Goal: Book appointment/travel/reservation

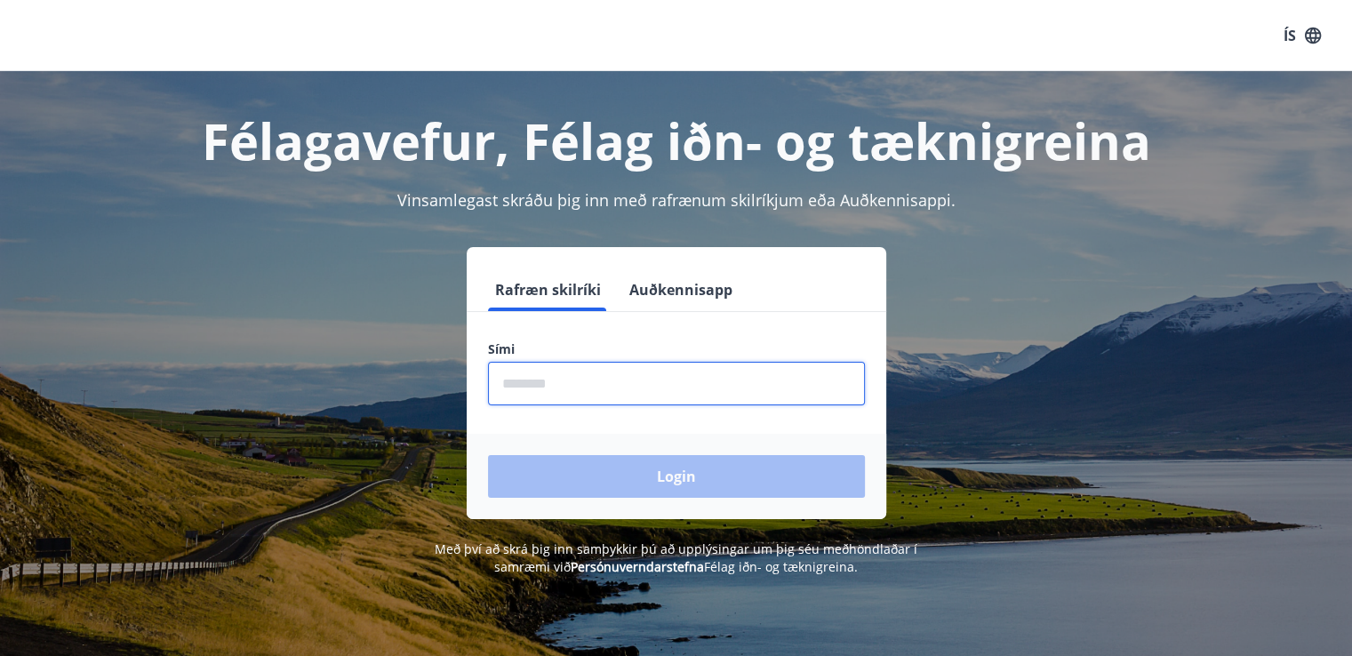
click at [560, 387] on input "phone" at bounding box center [676, 384] width 377 height 44
type input "********"
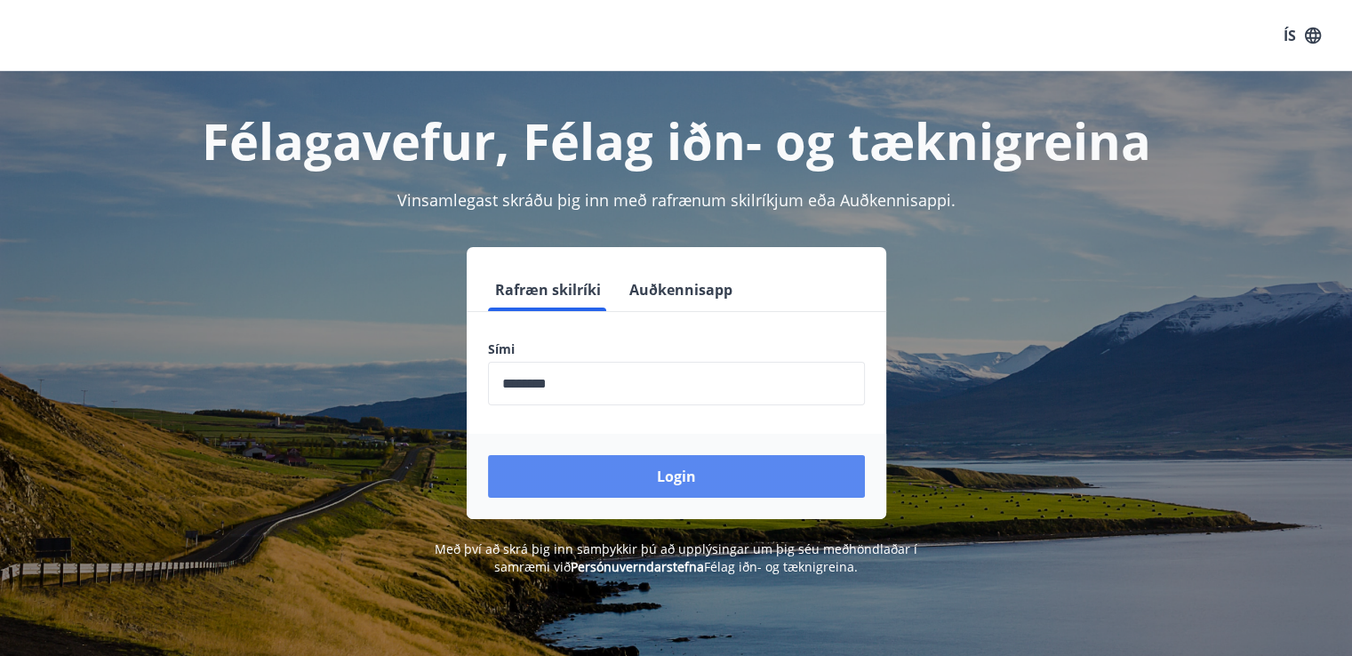
drag, startPoint x: 594, startPoint y: 499, endPoint x: 591, endPoint y: 488, distance: 11.0
click at [591, 488] on div "Login" at bounding box center [677, 476] width 420 height 85
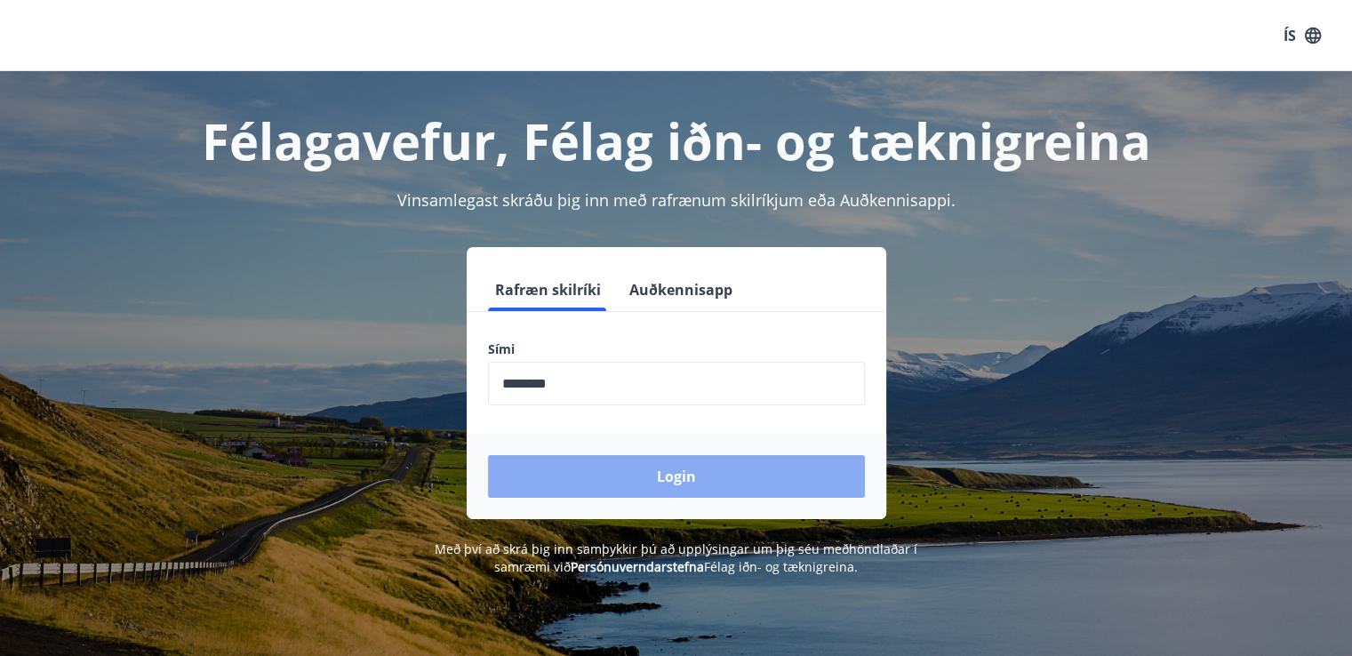
click at [591, 488] on button "Login" at bounding box center [676, 476] width 377 height 43
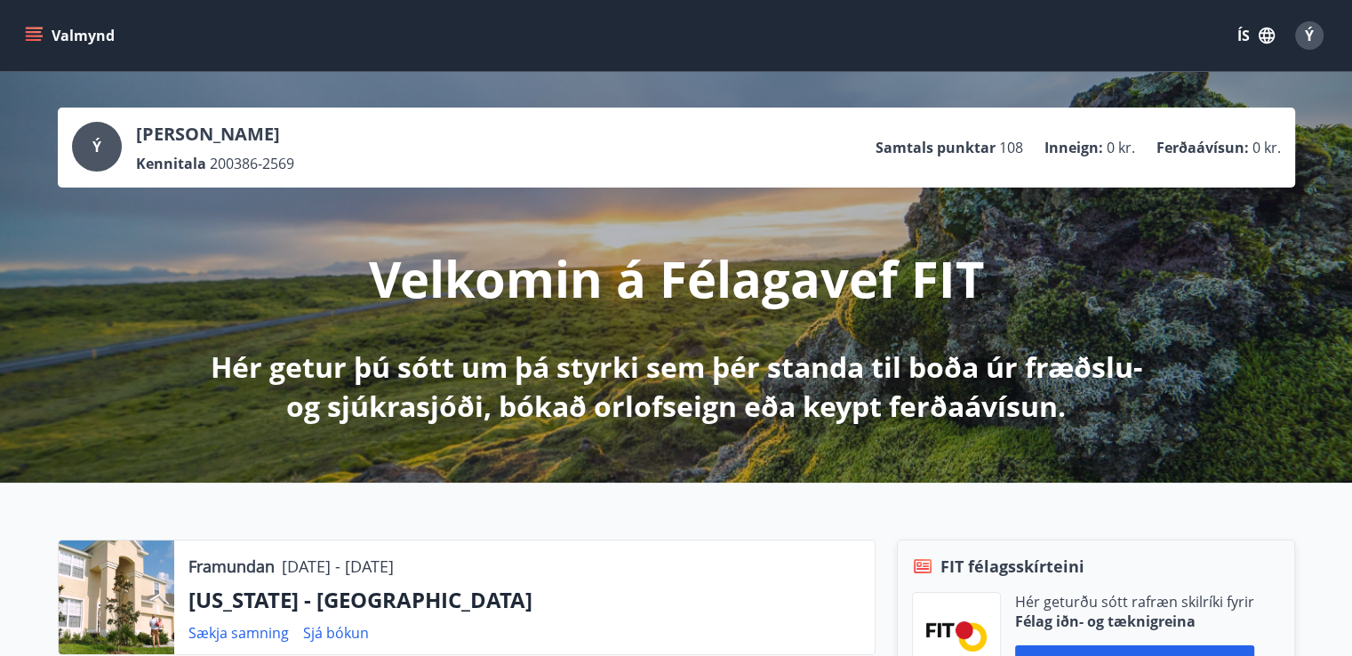
click at [42, 33] on button "Valmynd" at bounding box center [71, 36] width 100 height 32
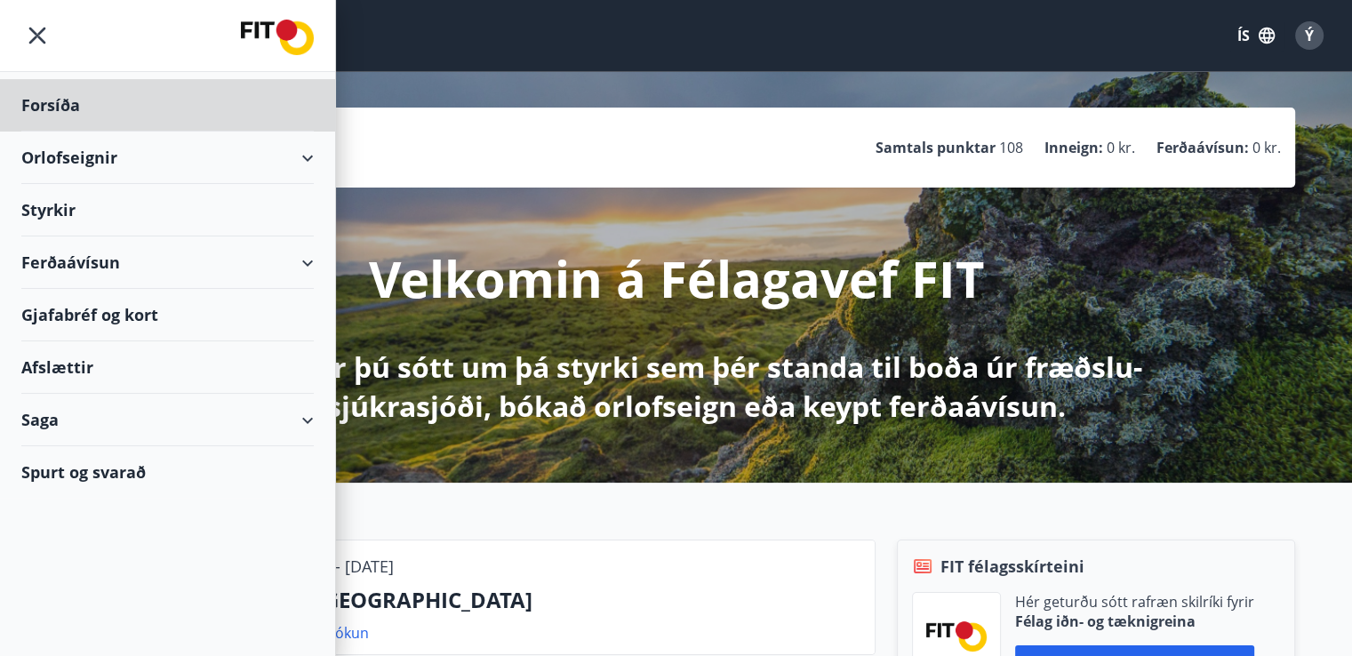
click at [136, 132] on div "Styrkir" at bounding box center [167, 105] width 293 height 52
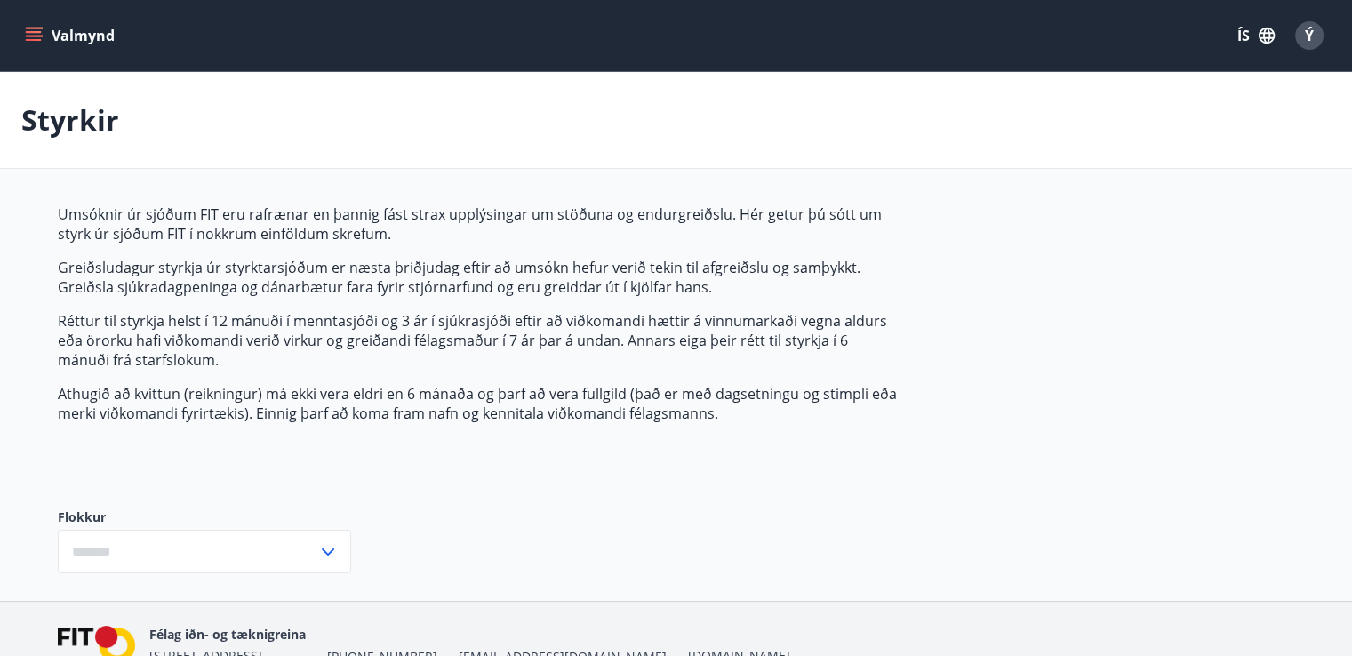
type input "***"
click at [1348, 131] on div "Styrkir" at bounding box center [676, 120] width 1352 height 97
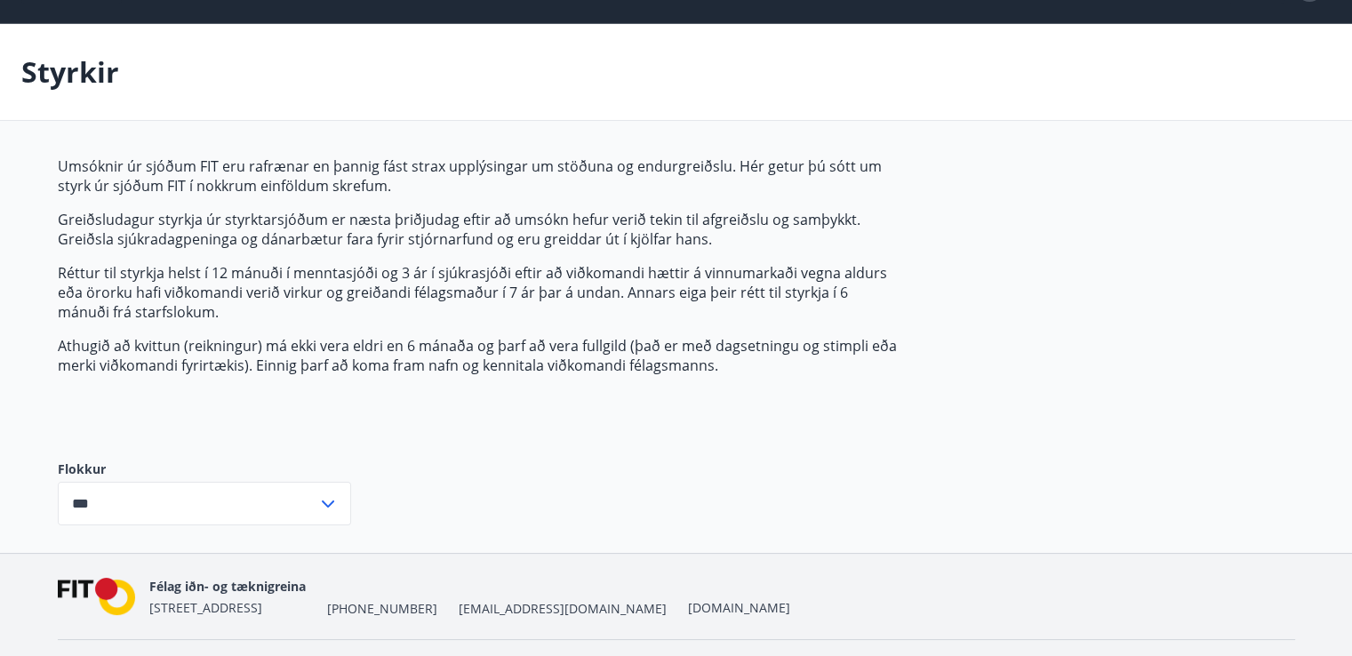
scroll to position [90, 0]
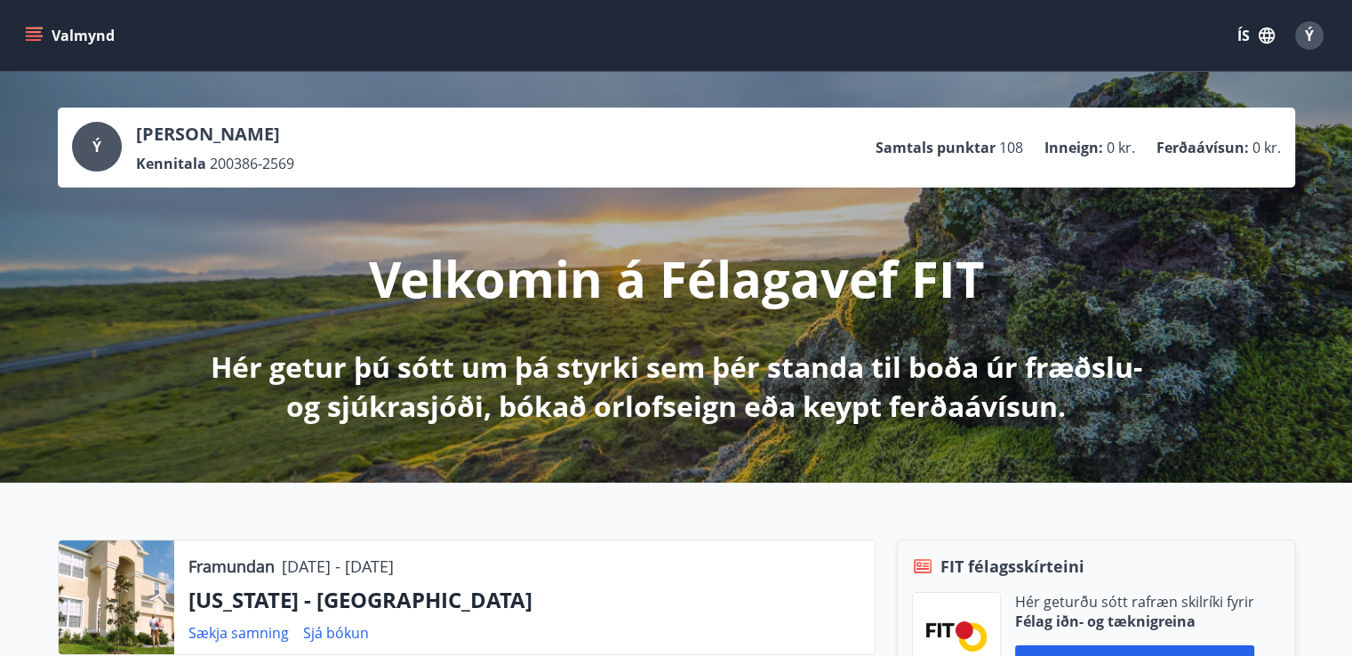
click at [190, 140] on p "[PERSON_NAME]" at bounding box center [215, 134] width 158 height 25
click at [1320, 28] on div "Ý" at bounding box center [1310, 35] width 28 height 28
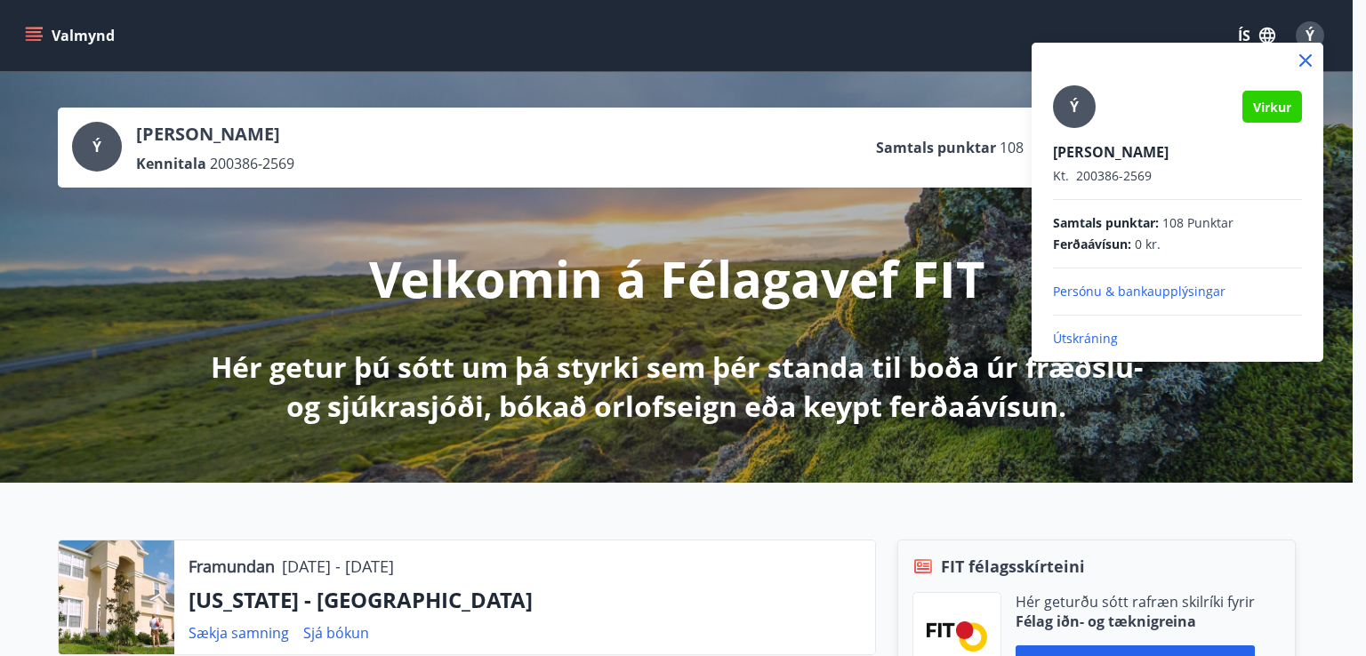
click at [744, 186] on div at bounding box center [683, 328] width 1366 height 656
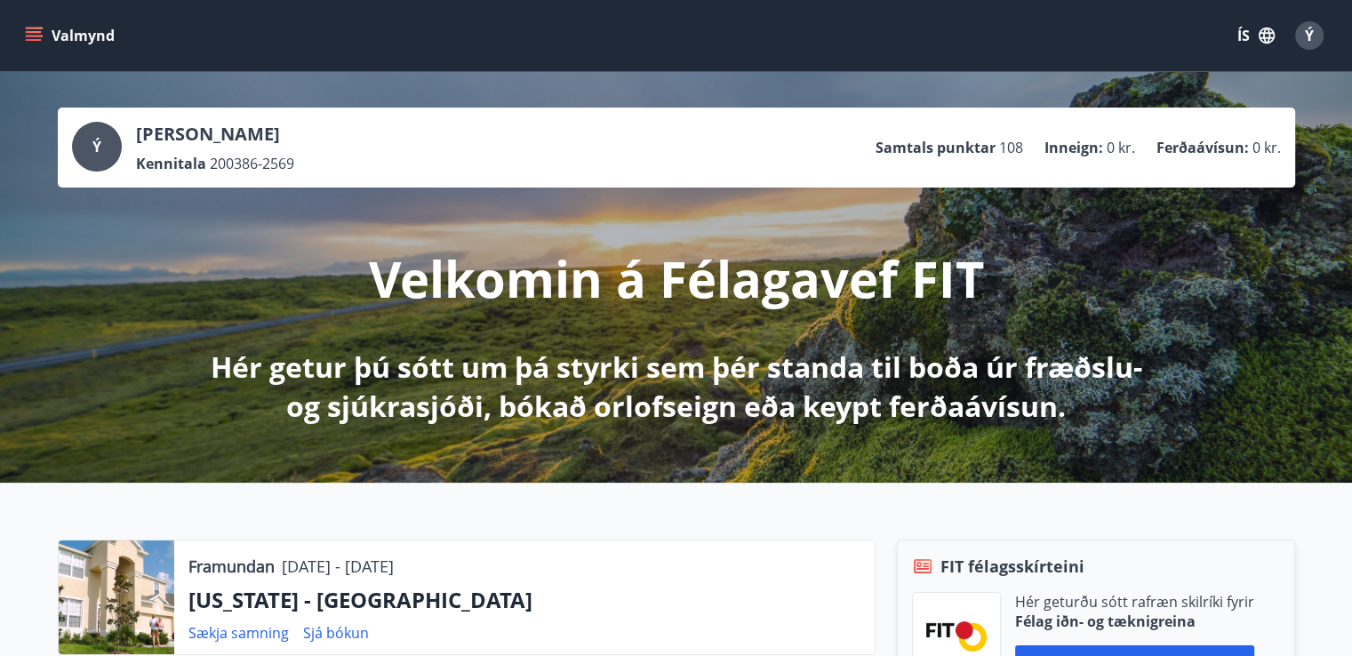
click at [1321, 44] on button "Ý" at bounding box center [1309, 35] width 43 height 43
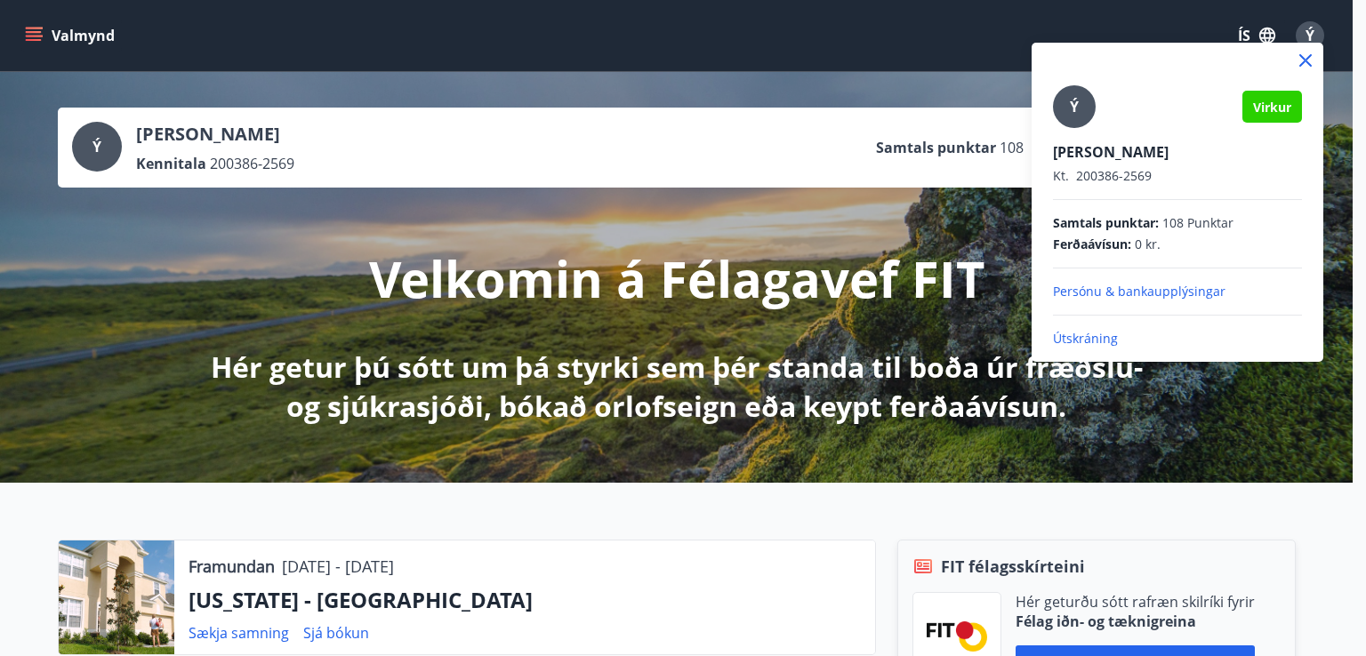
click at [1261, 108] on span "Virkur" at bounding box center [1272, 107] width 38 height 17
click at [55, 27] on div at bounding box center [683, 328] width 1366 height 656
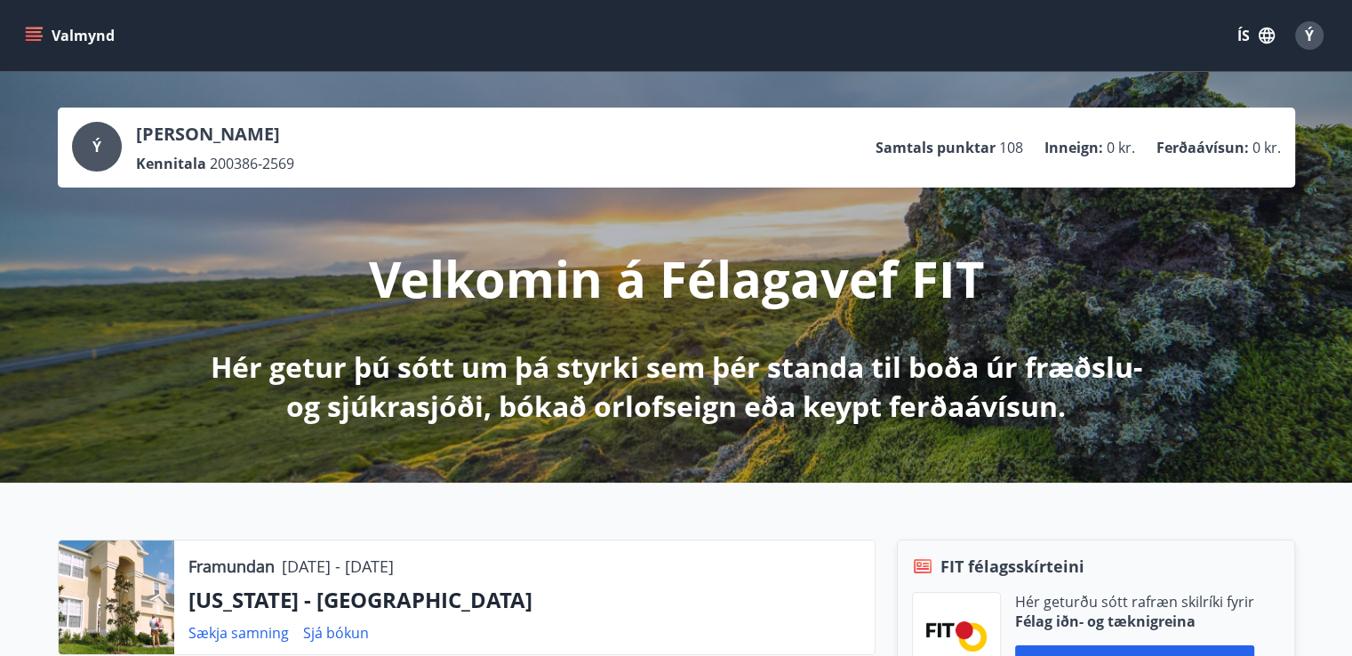
click at [31, 36] on icon "menu" at bounding box center [34, 36] width 18 height 18
click at [1272, 33] on icon "button" at bounding box center [1267, 36] width 20 height 20
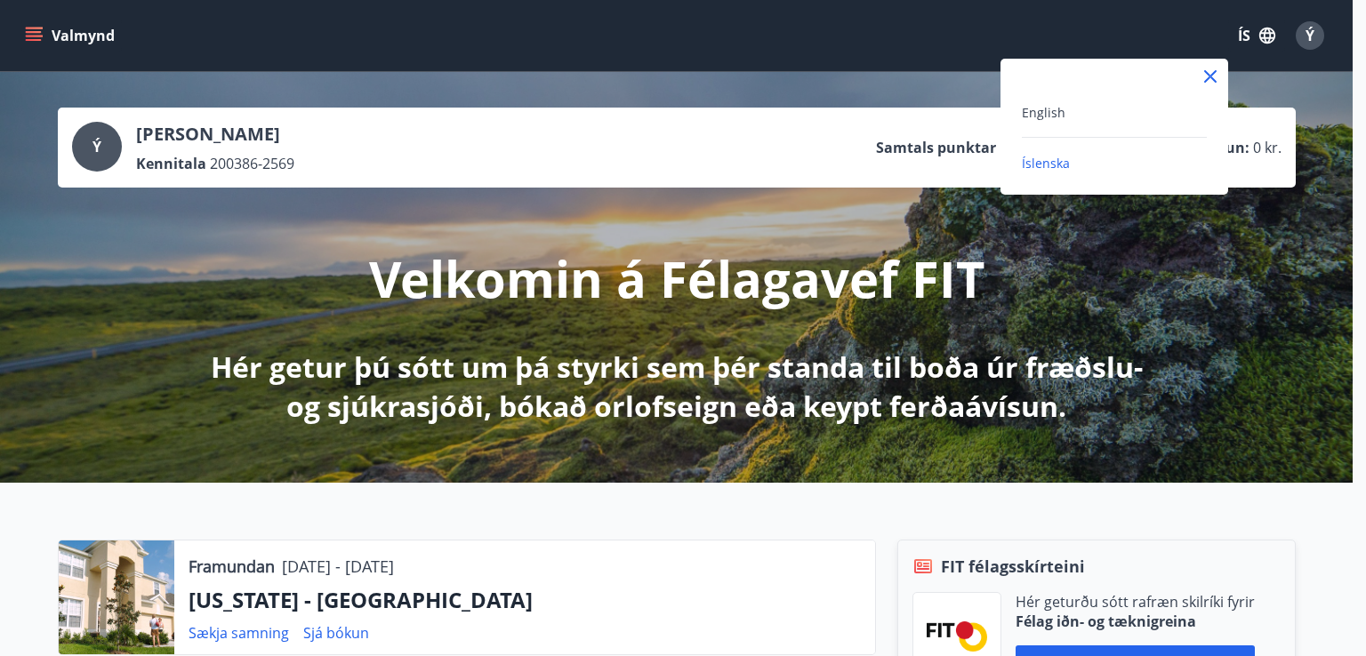
click at [1305, 35] on div at bounding box center [683, 328] width 1366 height 656
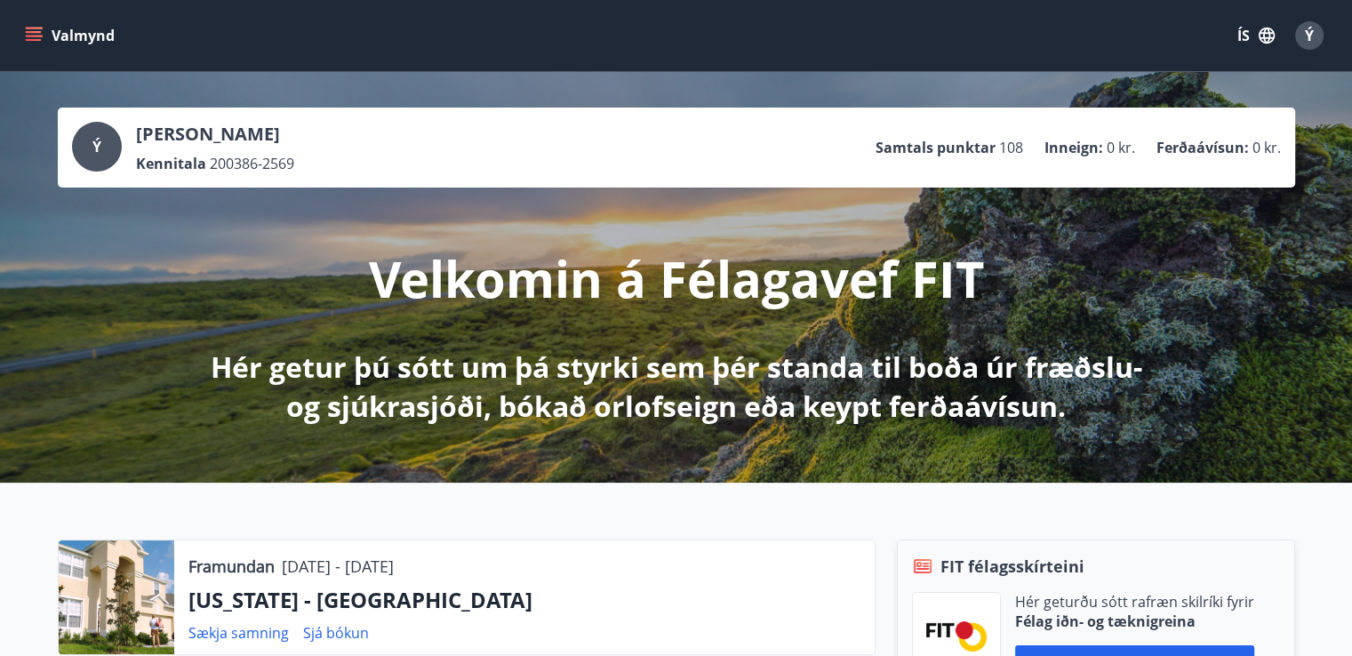
click at [1305, 35] on span "Ý" at bounding box center [1309, 36] width 9 height 20
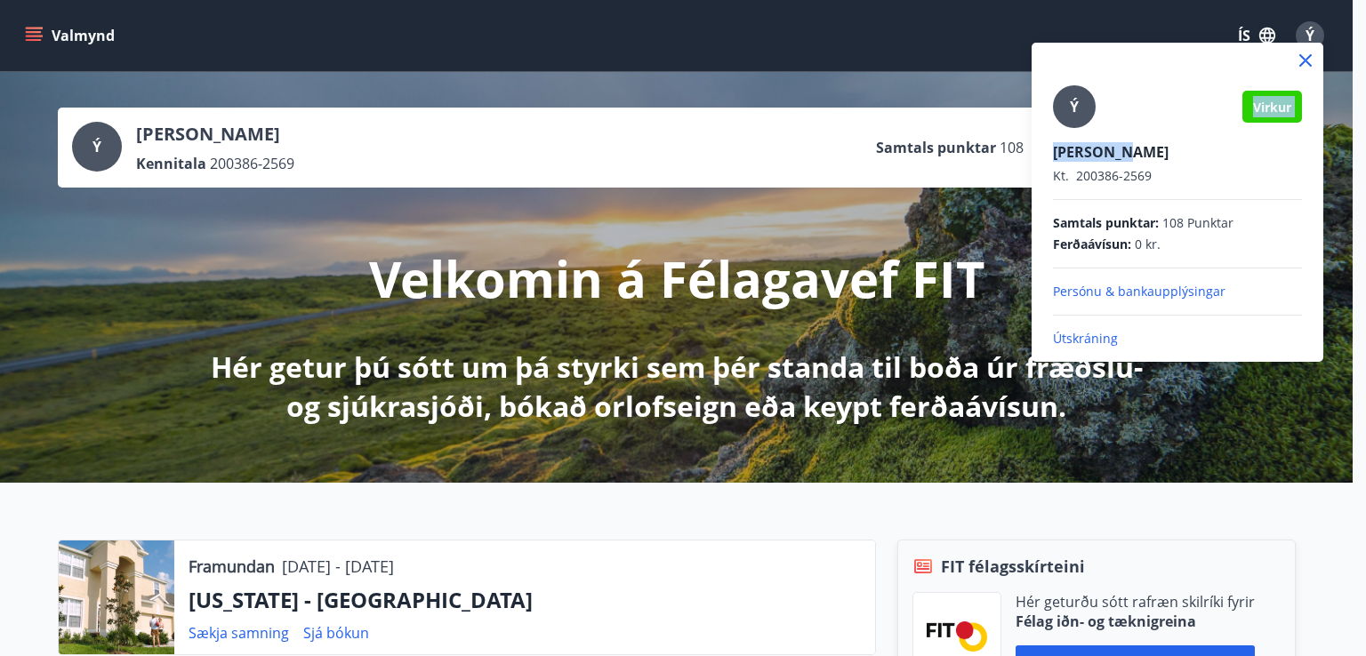
drag, startPoint x: 1103, startPoint y: 138, endPoint x: 1079, endPoint y: 104, distance: 41.4
click at [1081, 106] on div "Ý Virkur [PERSON_NAME]. 200386-2569 Samtals punktar : 108 Punktar Ferðaávísun :…" at bounding box center [1177, 216] width 249 height 262
click at [1077, 102] on span "Ý" at bounding box center [1074, 107] width 9 height 20
click at [1077, 131] on input "Ý" at bounding box center [1174, 140] width 242 height 19
click at [1106, 286] on p "Persónu & bankaupplýsingar" at bounding box center [1177, 292] width 249 height 18
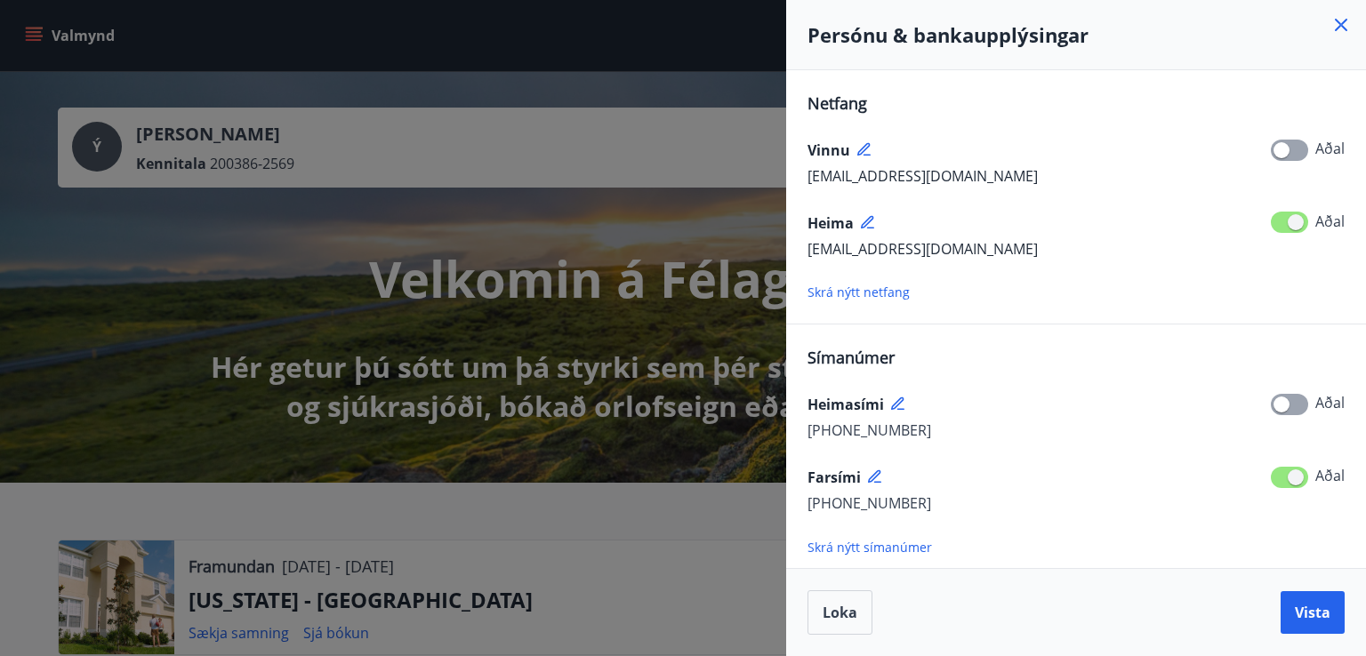
click at [1335, 23] on icon at bounding box center [1340, 24] width 21 height 21
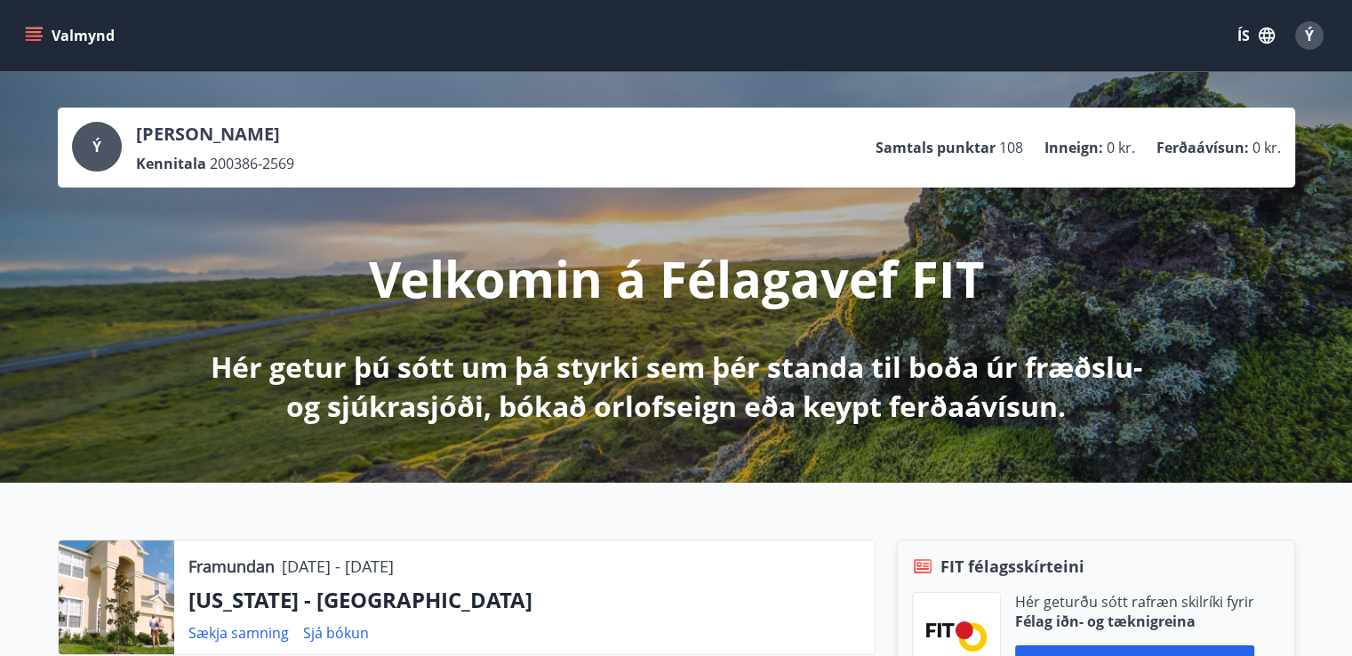
click at [113, 152] on div "Ý" at bounding box center [97, 147] width 50 height 50
click at [103, 151] on div "Ý" at bounding box center [97, 147] width 50 height 50
click at [77, 25] on button "Valmynd" at bounding box center [71, 36] width 100 height 32
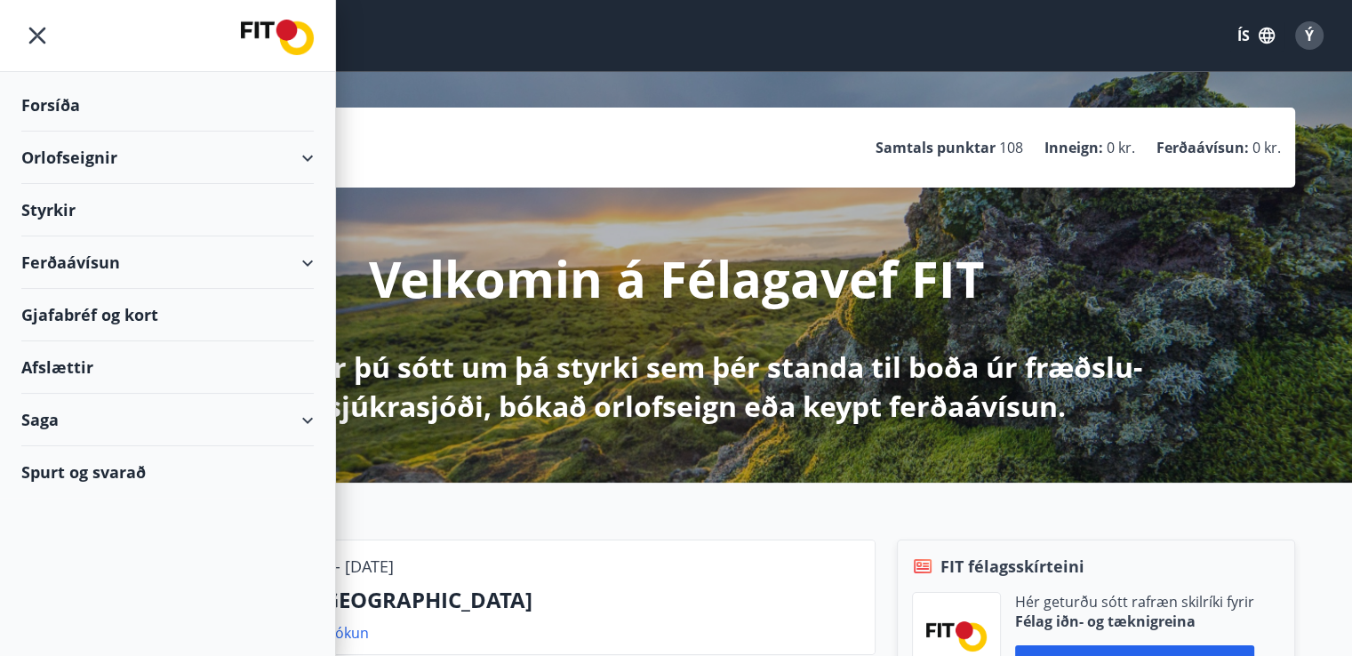
click at [89, 413] on div "Saga" at bounding box center [167, 420] width 293 height 52
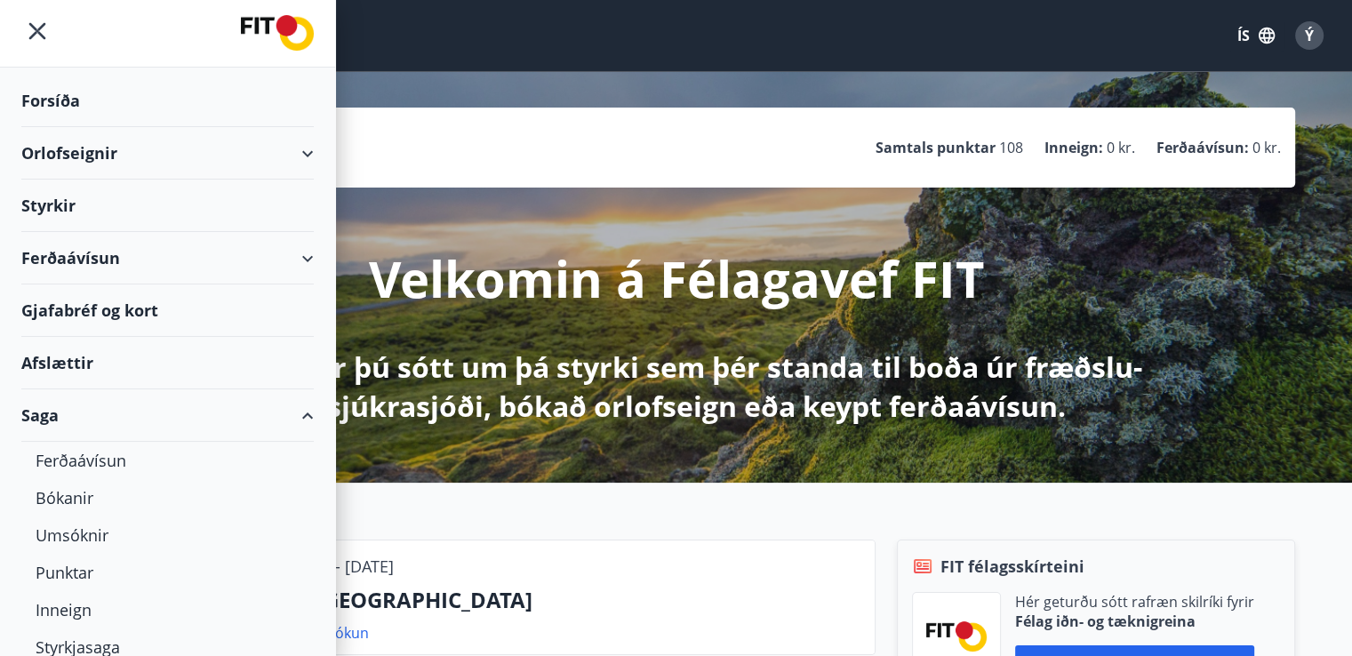
scroll to position [102, 0]
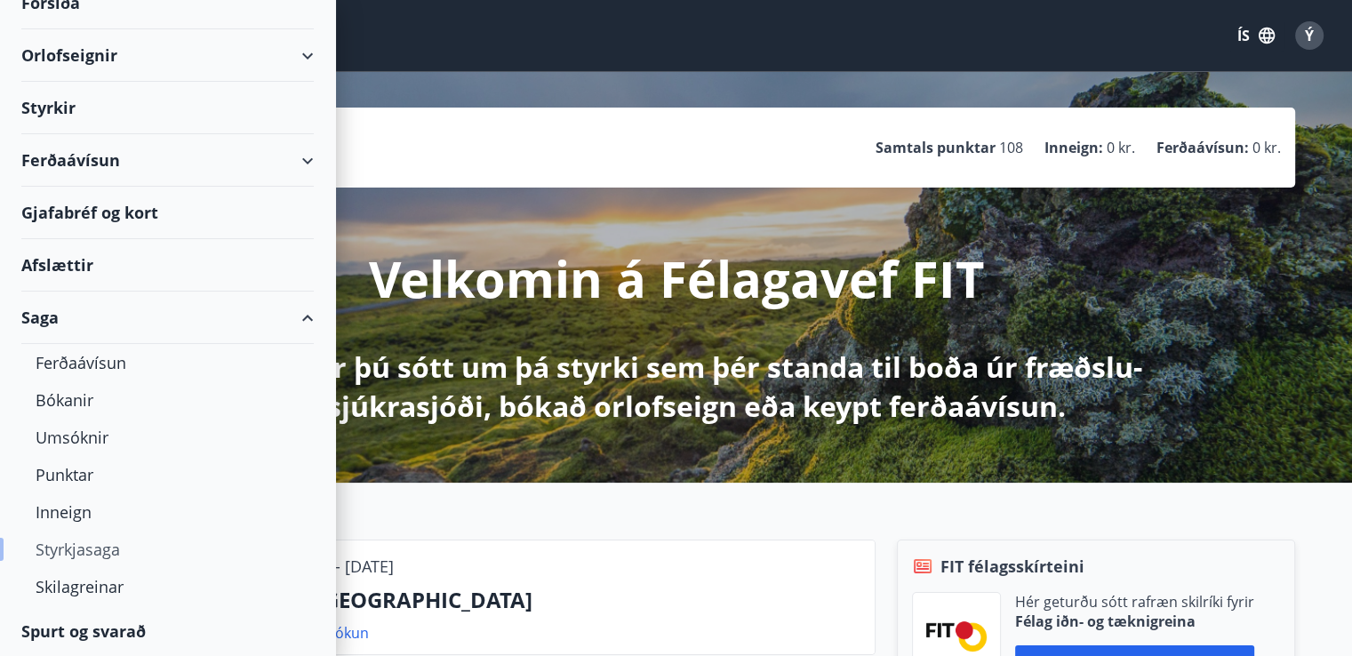
click at [74, 538] on div "Styrkjasaga" at bounding box center [168, 549] width 264 height 37
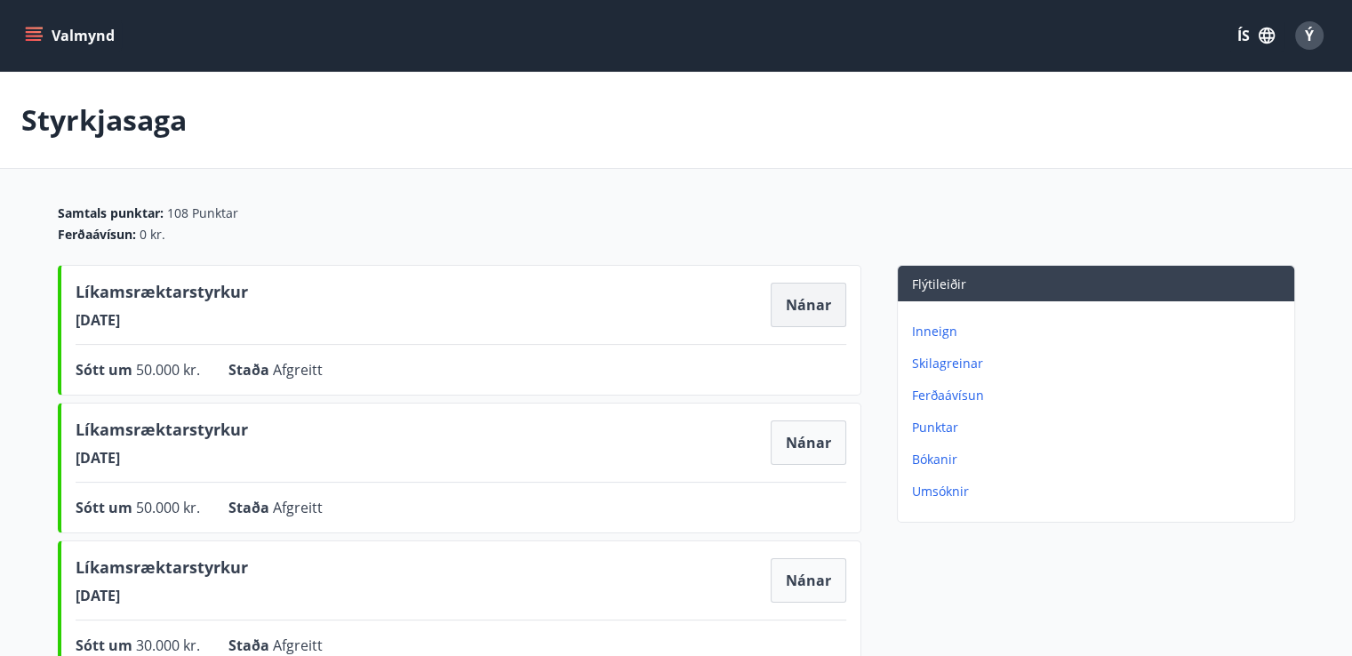
click at [797, 306] on button "Nánar" at bounding box center [809, 305] width 76 height 44
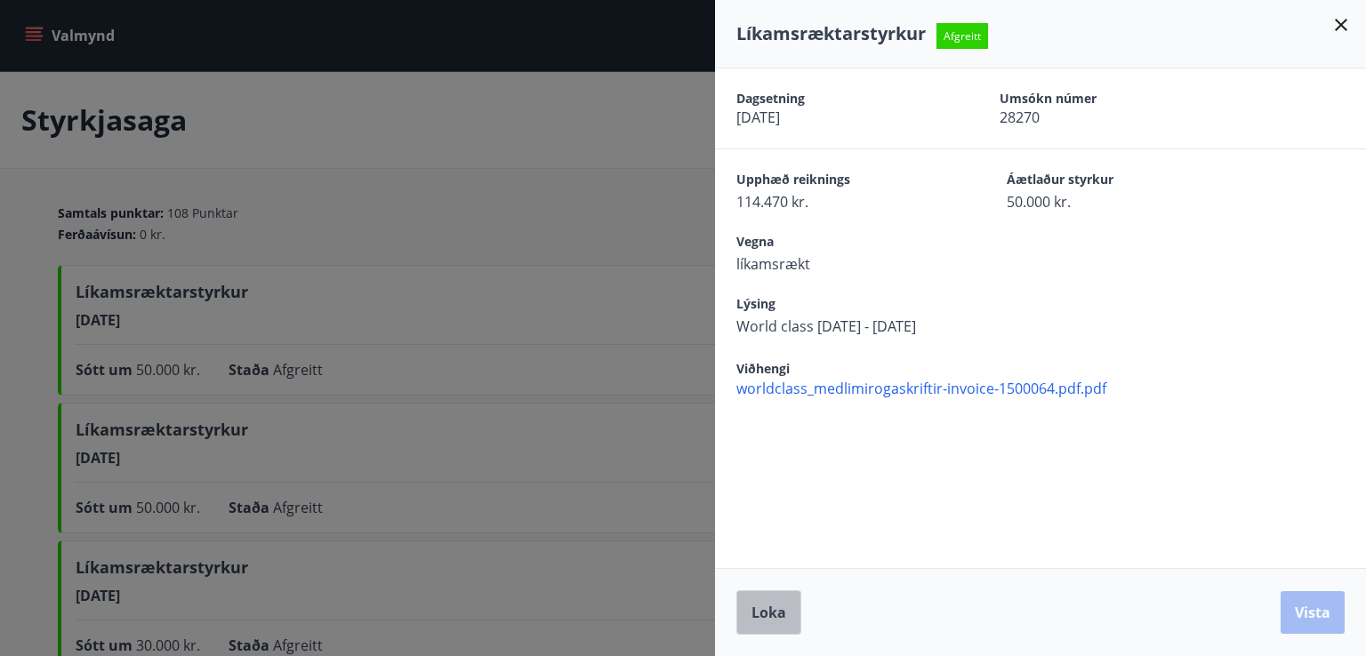
click at [777, 606] on span "Loka" at bounding box center [768, 613] width 35 height 20
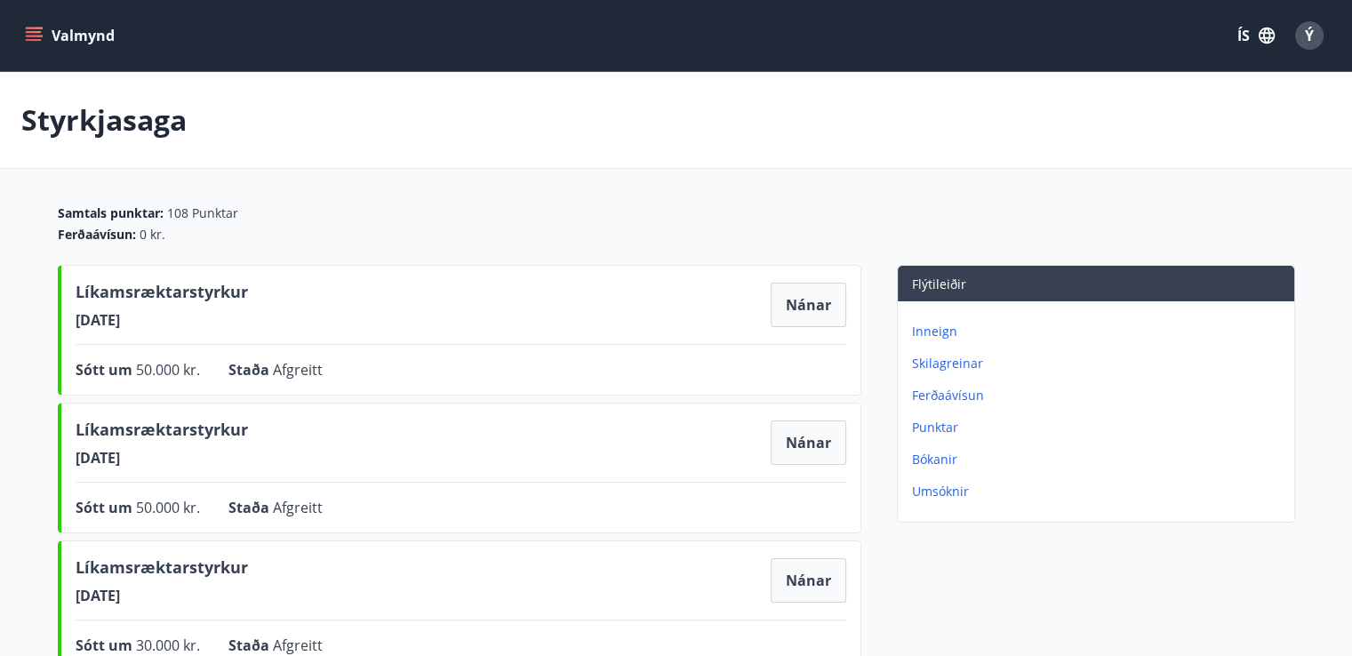
click at [935, 327] on p "Inneign" at bounding box center [1099, 332] width 375 height 18
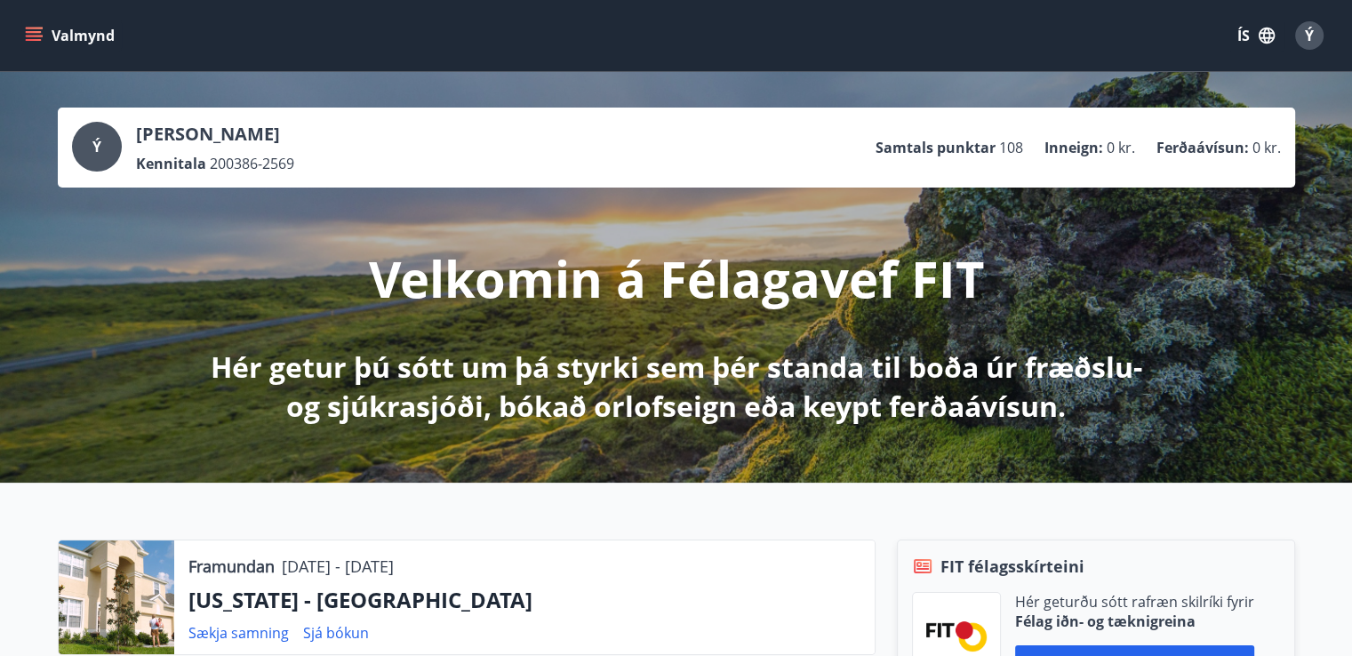
click at [45, 41] on button "Valmynd" at bounding box center [71, 36] width 100 height 32
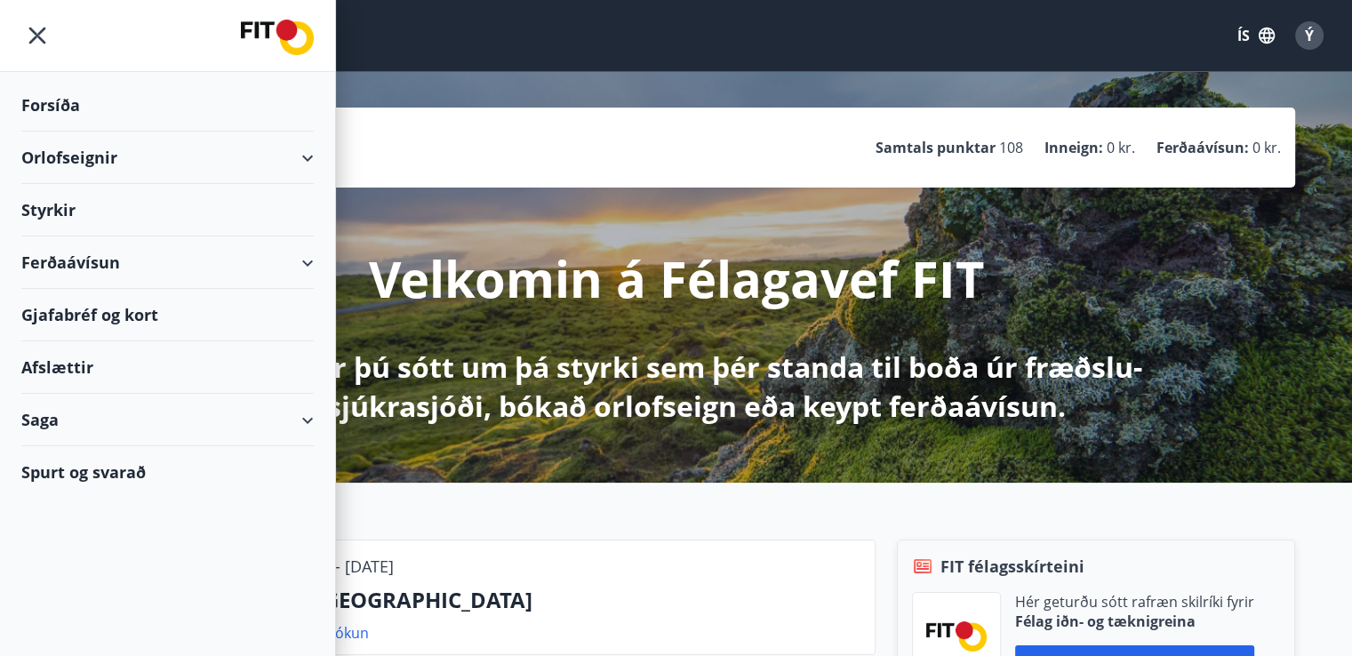
click at [64, 151] on div "Orlofseignir" at bounding box center [167, 158] width 293 height 52
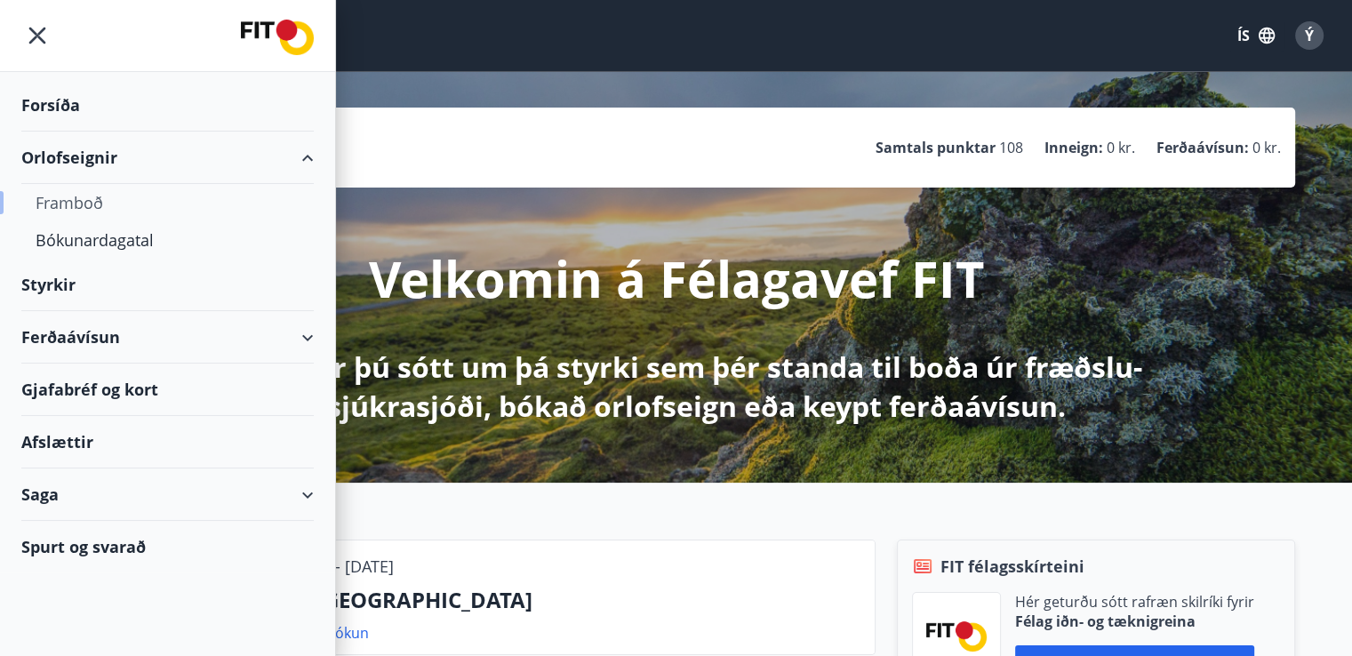
click at [82, 203] on div "Framboð" at bounding box center [168, 202] width 264 height 37
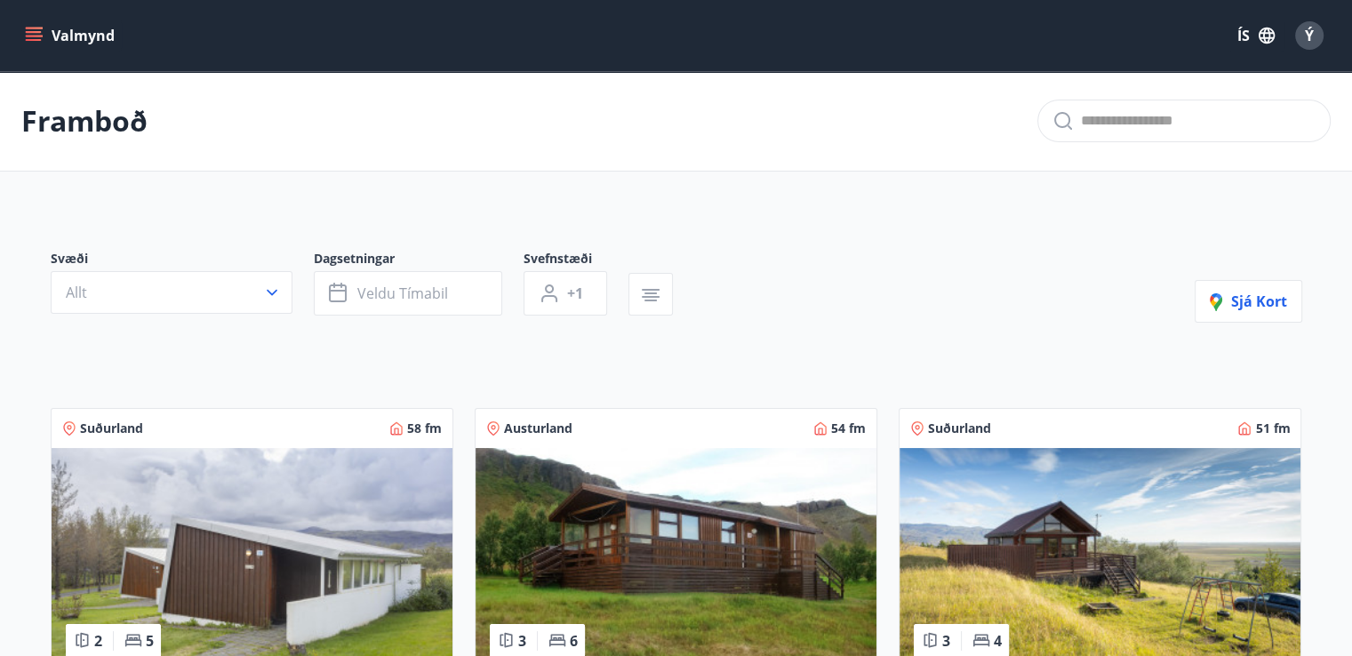
click at [108, 293] on button "Allt" at bounding box center [172, 292] width 242 height 43
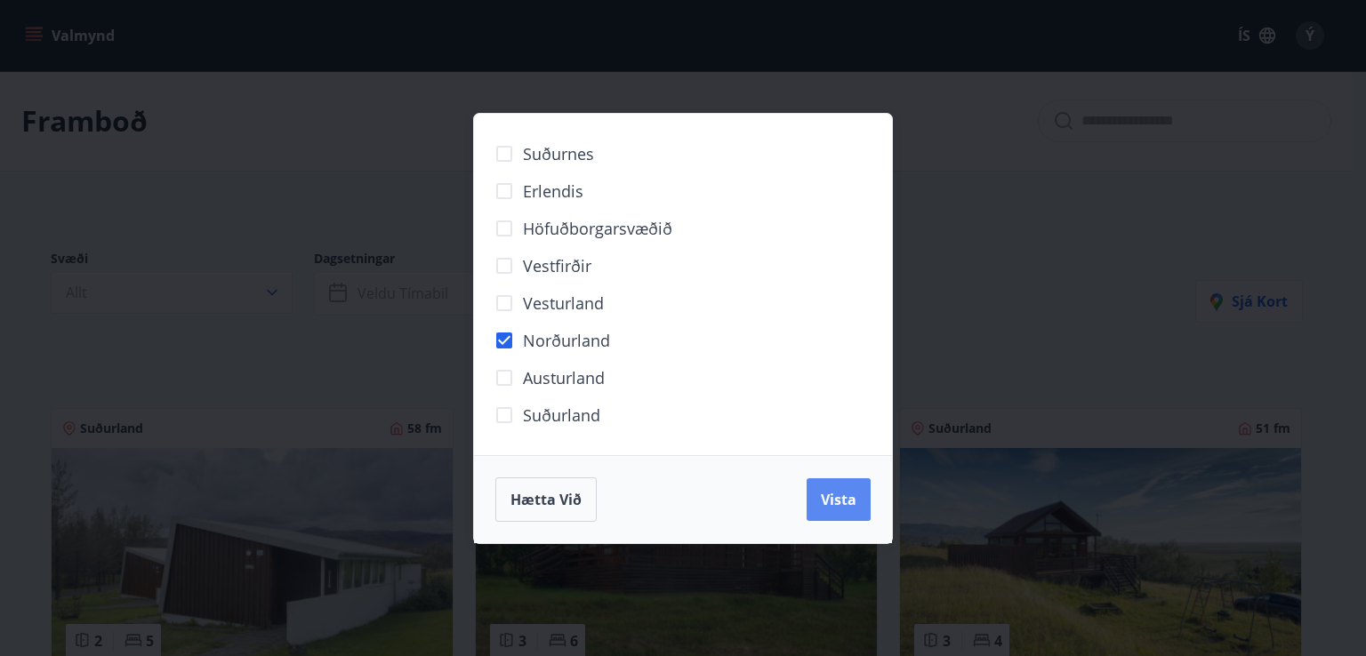
click at [814, 494] on button "Vista" at bounding box center [838, 499] width 64 height 43
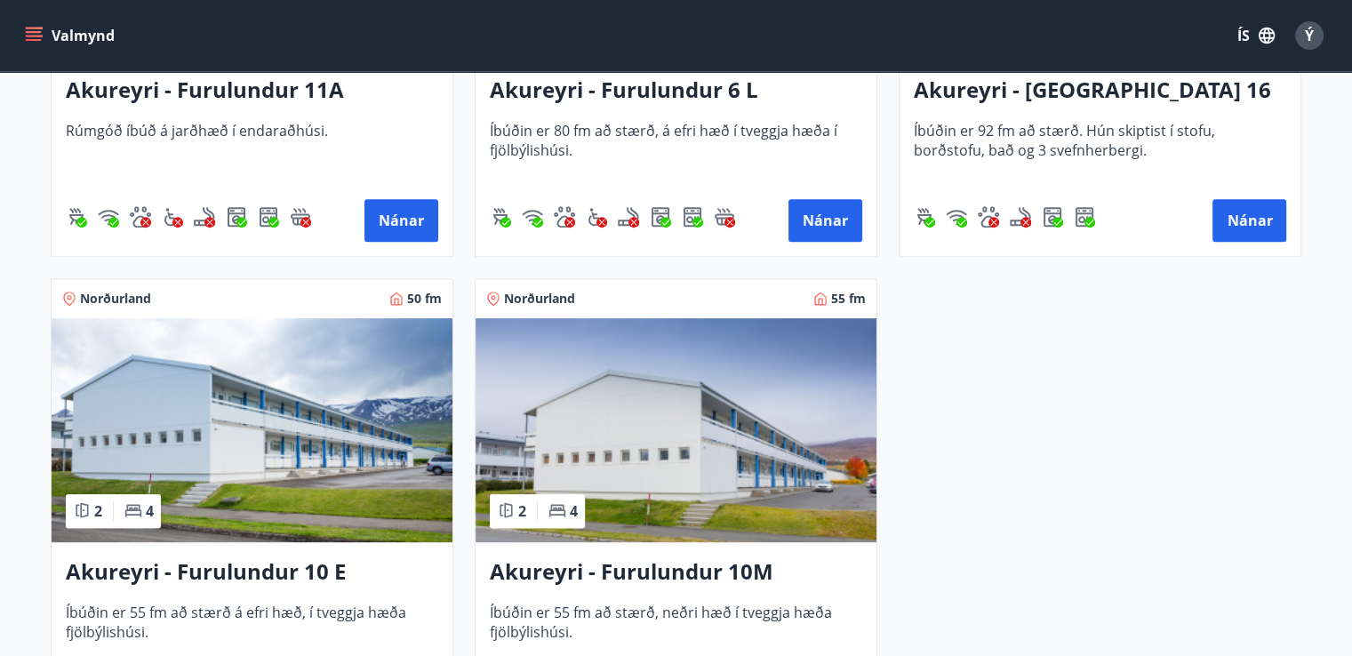
scroll to position [758, 0]
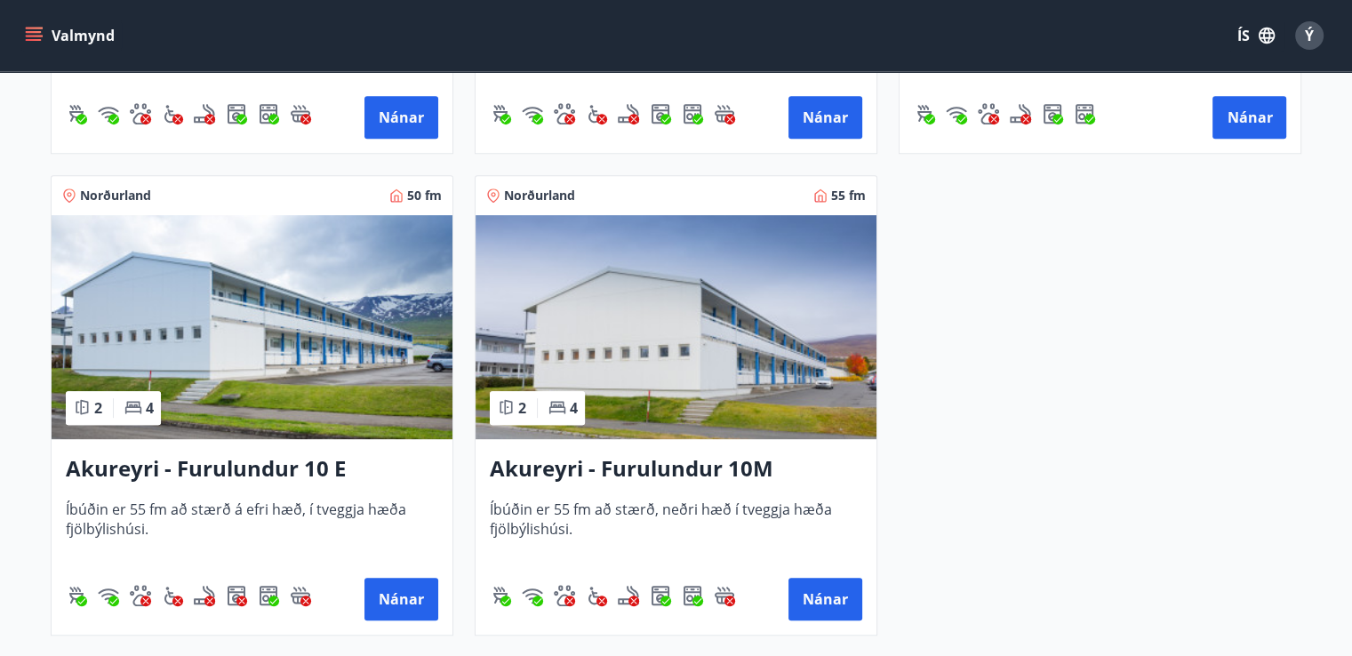
click at [245, 520] on span "Íbúðin er 55 fm að stærð á efri hæð, í tveggja hæða fjölbýlishúsi." at bounding box center [252, 529] width 373 height 59
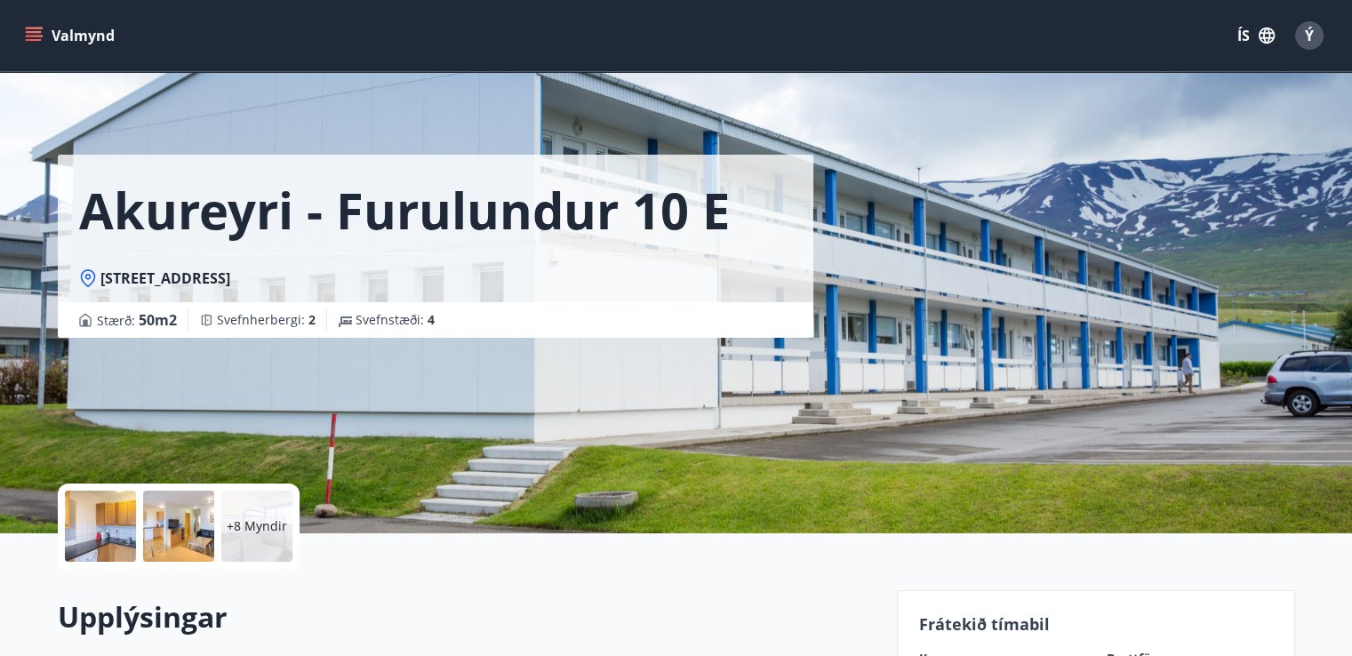
click at [67, 34] on button "Valmynd" at bounding box center [71, 36] width 100 height 32
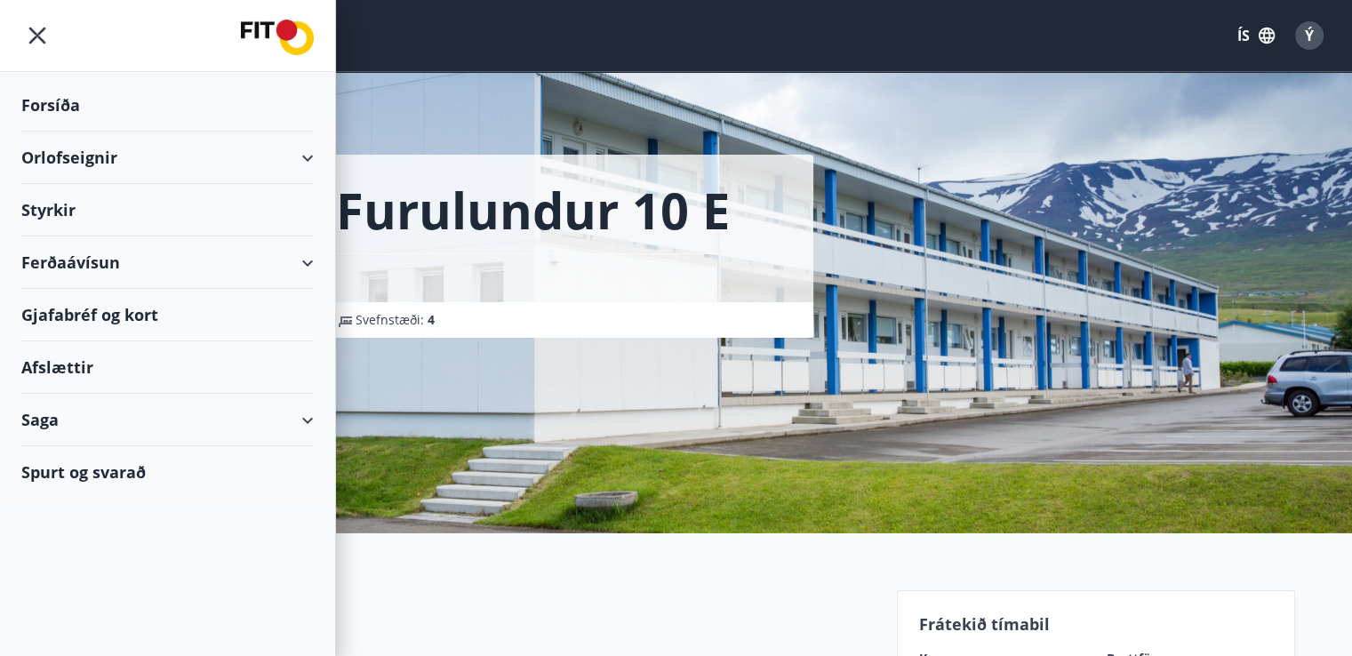
click at [95, 174] on div "Orlofseignir" at bounding box center [167, 158] width 293 height 52
click at [300, 155] on div "Orlofseignir" at bounding box center [167, 158] width 293 height 52
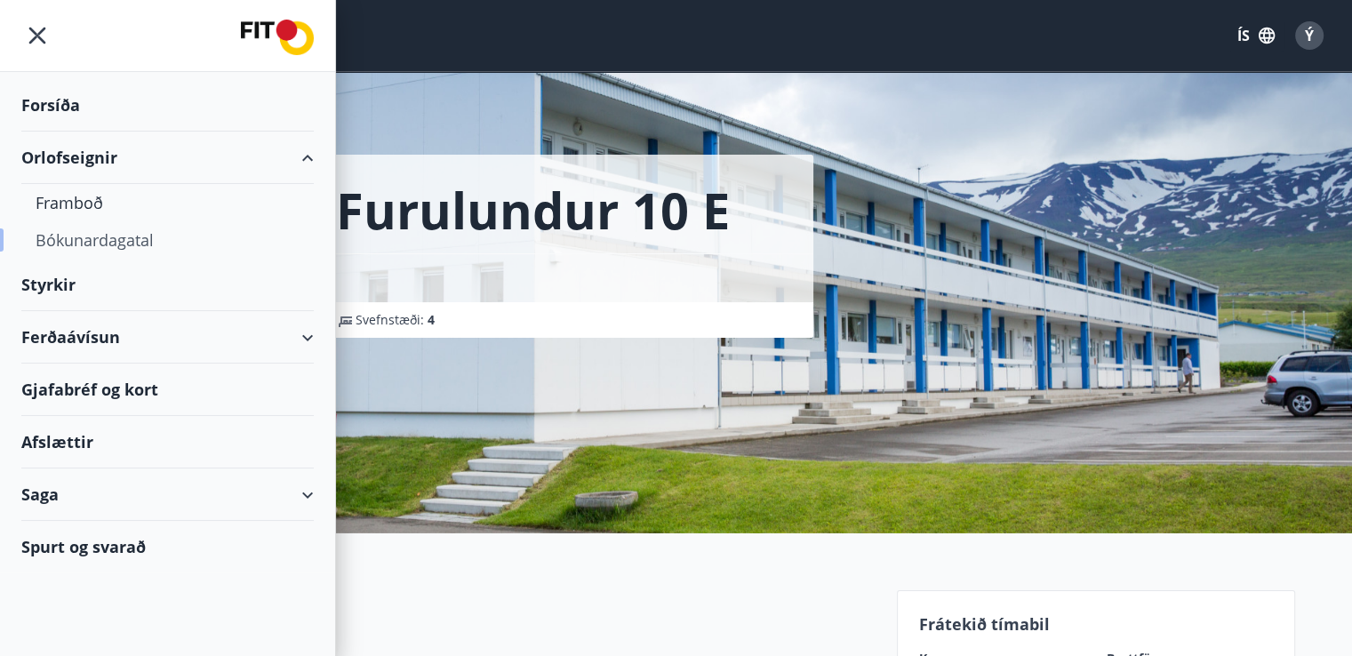
click at [113, 242] on div "Bókunardagatal" at bounding box center [168, 239] width 264 height 37
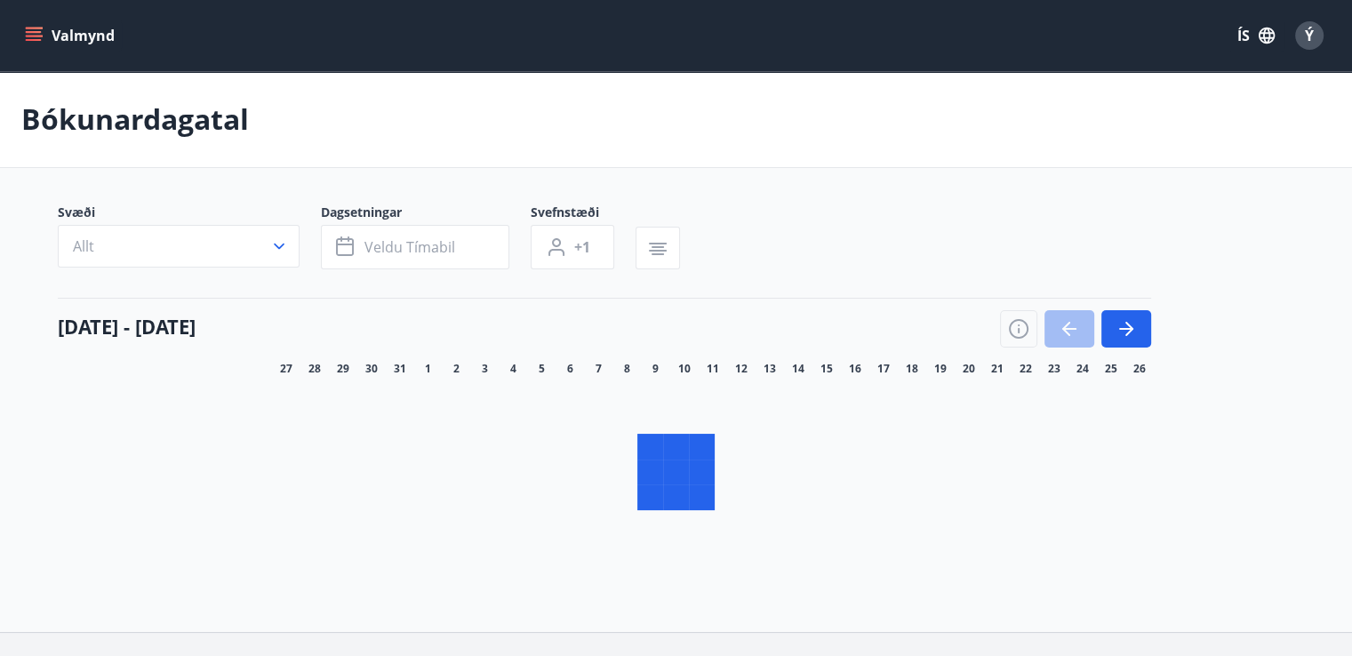
click at [169, 235] on button "Allt" at bounding box center [179, 246] width 242 height 43
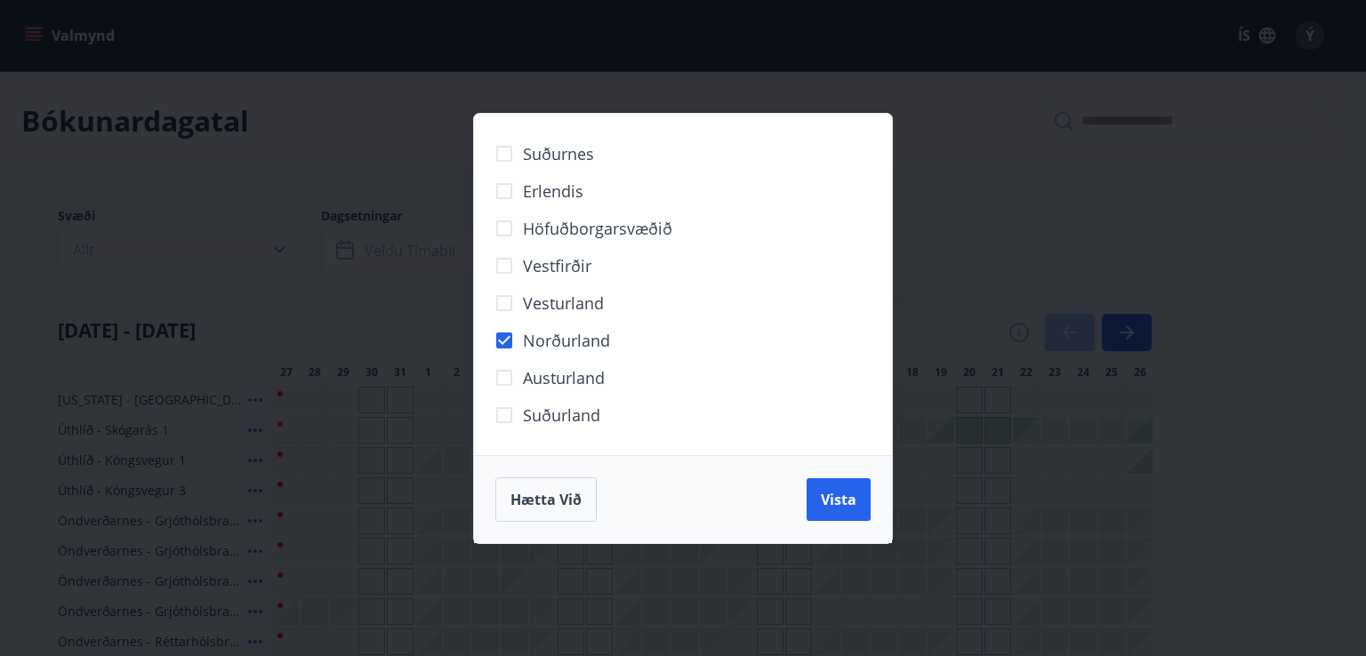
click at [801, 493] on div "Hætta við Vista" at bounding box center [682, 499] width 375 height 44
click at [824, 499] on span "Vista" at bounding box center [839, 500] width 36 height 20
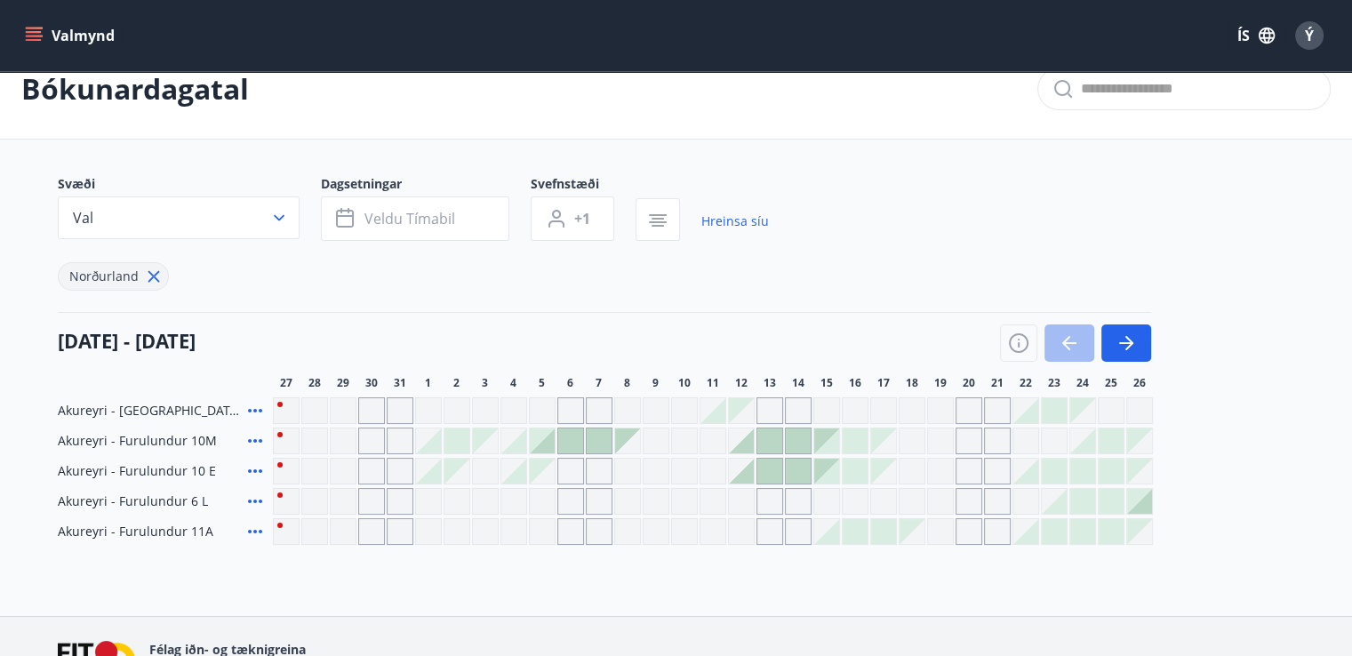
scroll to position [29, 0]
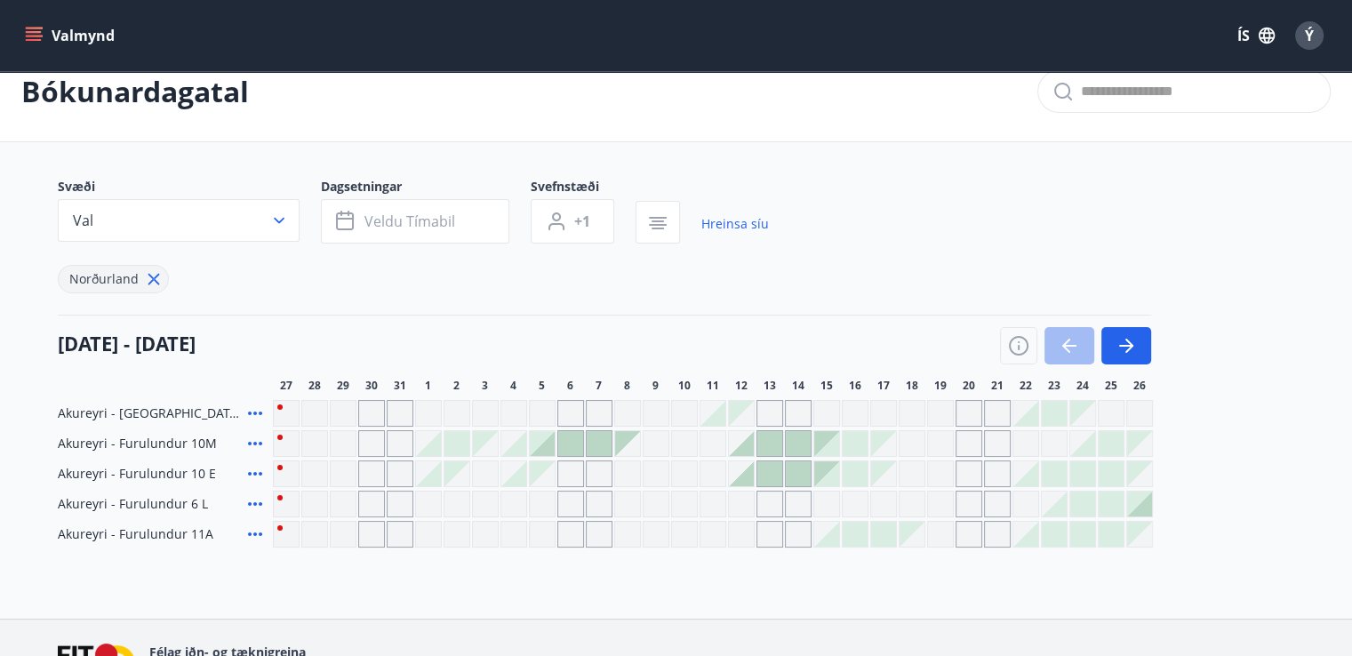
click at [804, 443] on div at bounding box center [798, 443] width 25 height 25
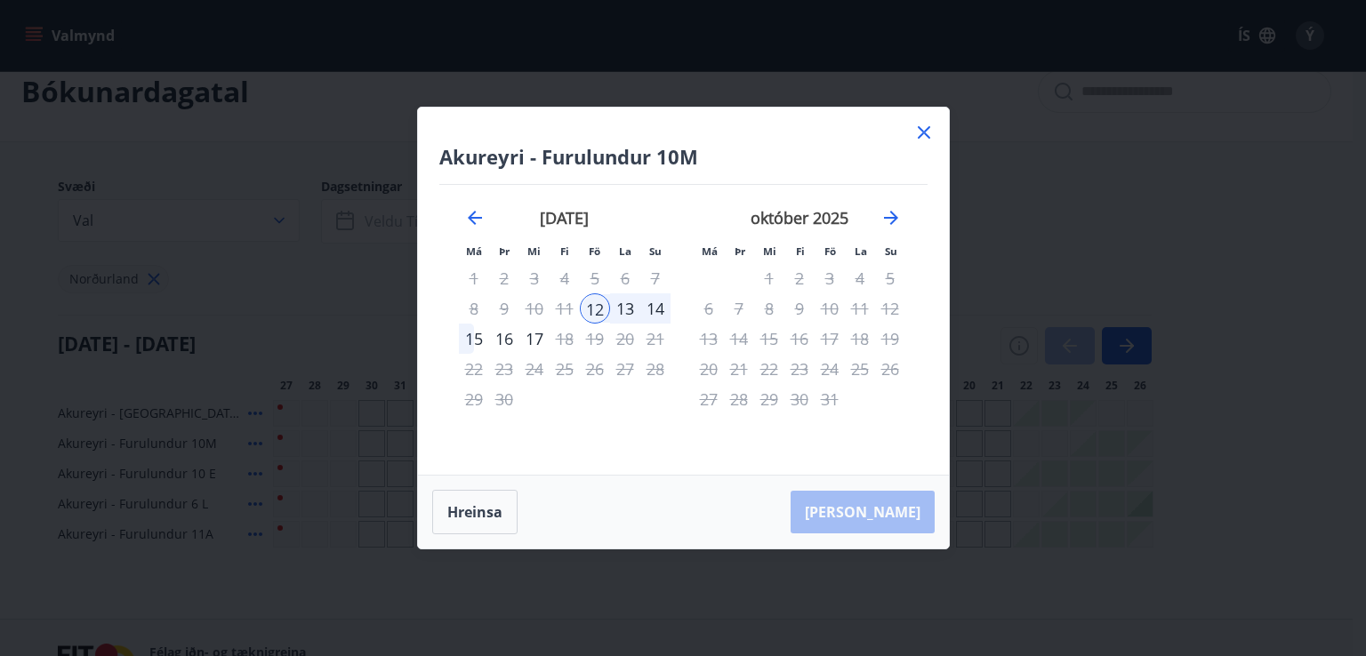
click at [927, 131] on icon at bounding box center [923, 132] width 21 height 21
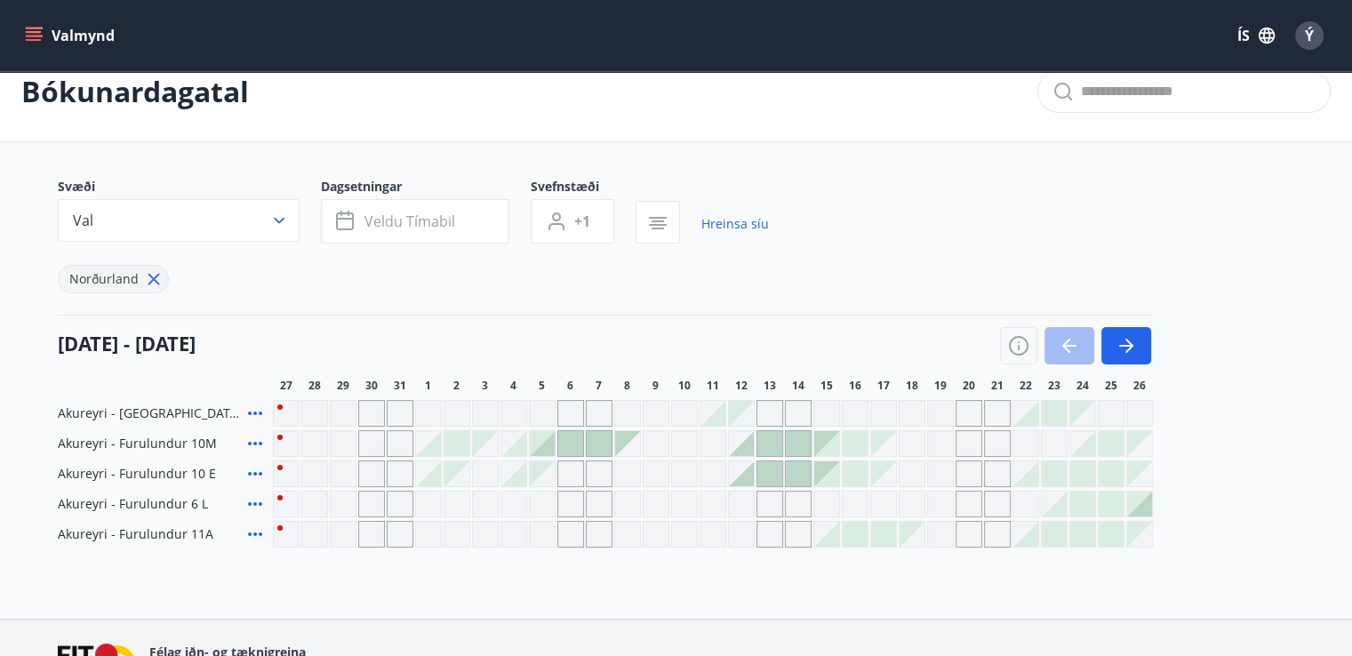
click at [803, 502] on div "Gráir dagar eru ekki bókanlegir" at bounding box center [798, 504] width 27 height 27
drag, startPoint x: 828, startPoint y: 502, endPoint x: 797, endPoint y: 527, distance: 39.9
click at [828, 502] on div "Gráir dagar eru ekki bókanlegir" at bounding box center [827, 504] width 27 height 27
click at [1009, 563] on div "Bókunardagatal Svæði Val Dagsetningar Veldu tímabil Svefnstæði +1 Hreinsa síu N…" at bounding box center [676, 330] width 1352 height 577
click at [797, 468] on div at bounding box center [798, 473] width 25 height 25
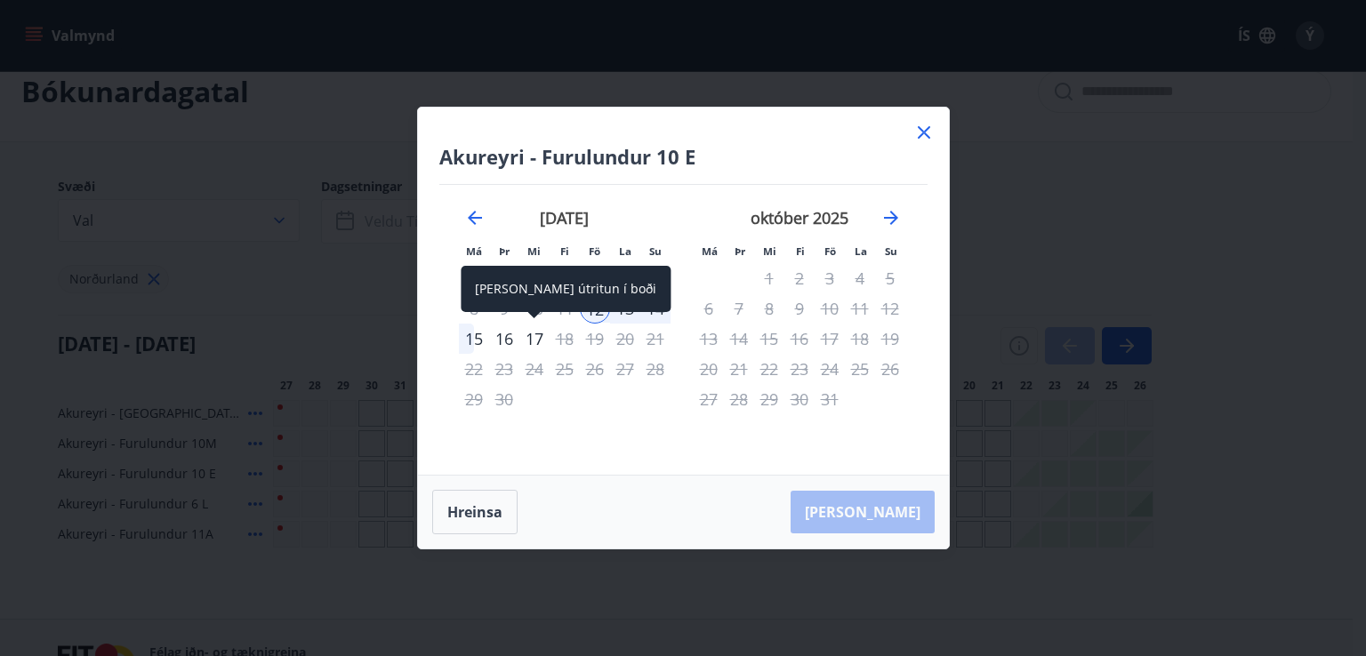
click at [527, 338] on div "17" at bounding box center [534, 339] width 30 height 30
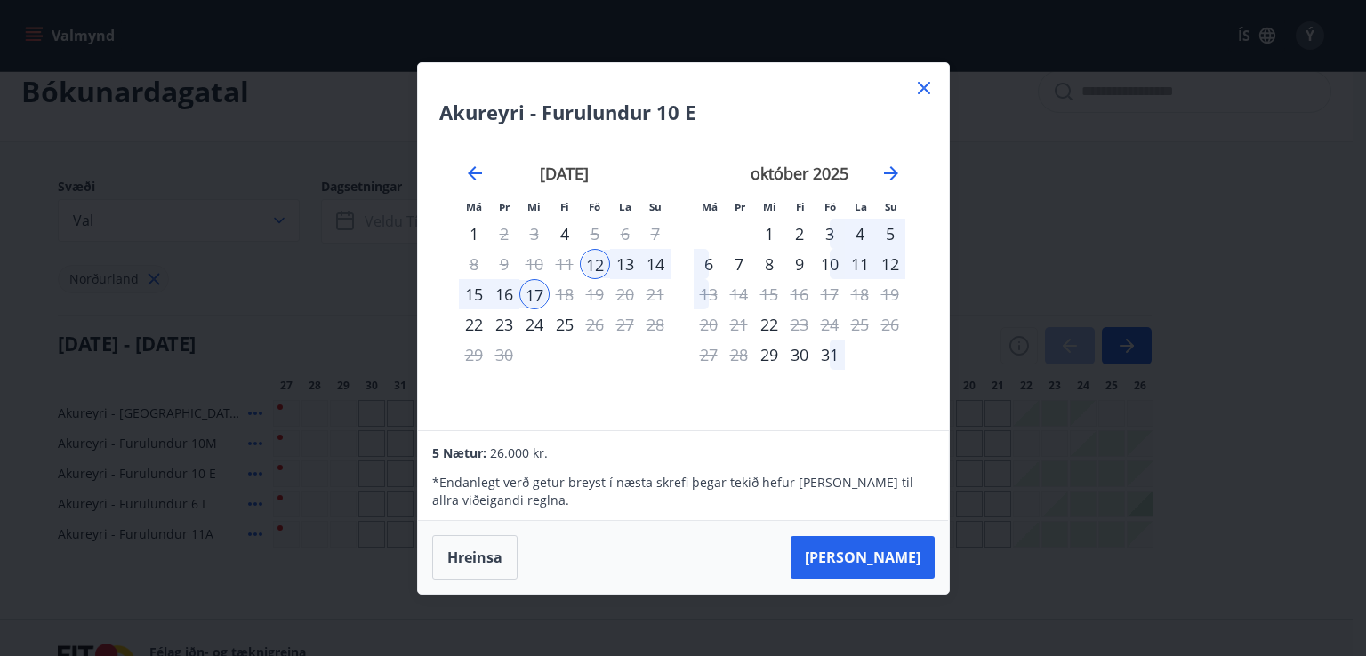
click at [921, 93] on icon at bounding box center [923, 87] width 21 height 21
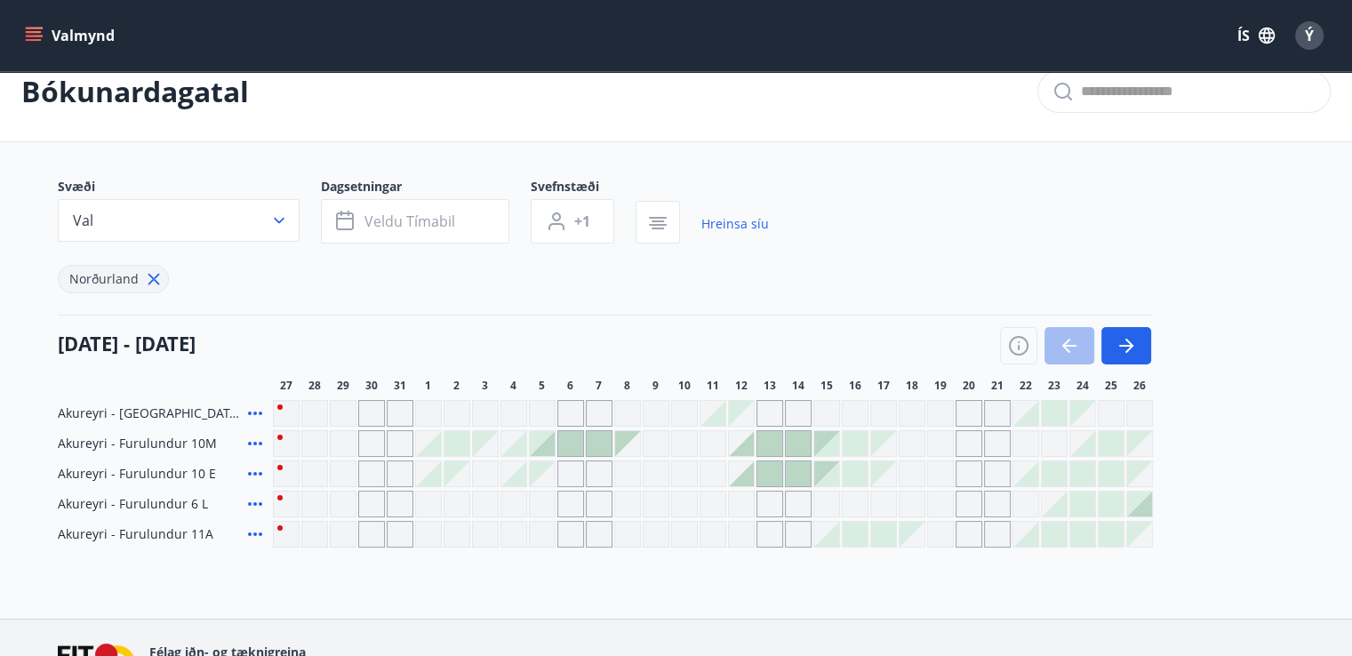
click at [947, 477] on div "Gráir dagar eru ekki bókanlegir" at bounding box center [940, 474] width 27 height 27
click at [799, 443] on div at bounding box center [798, 443] width 25 height 25
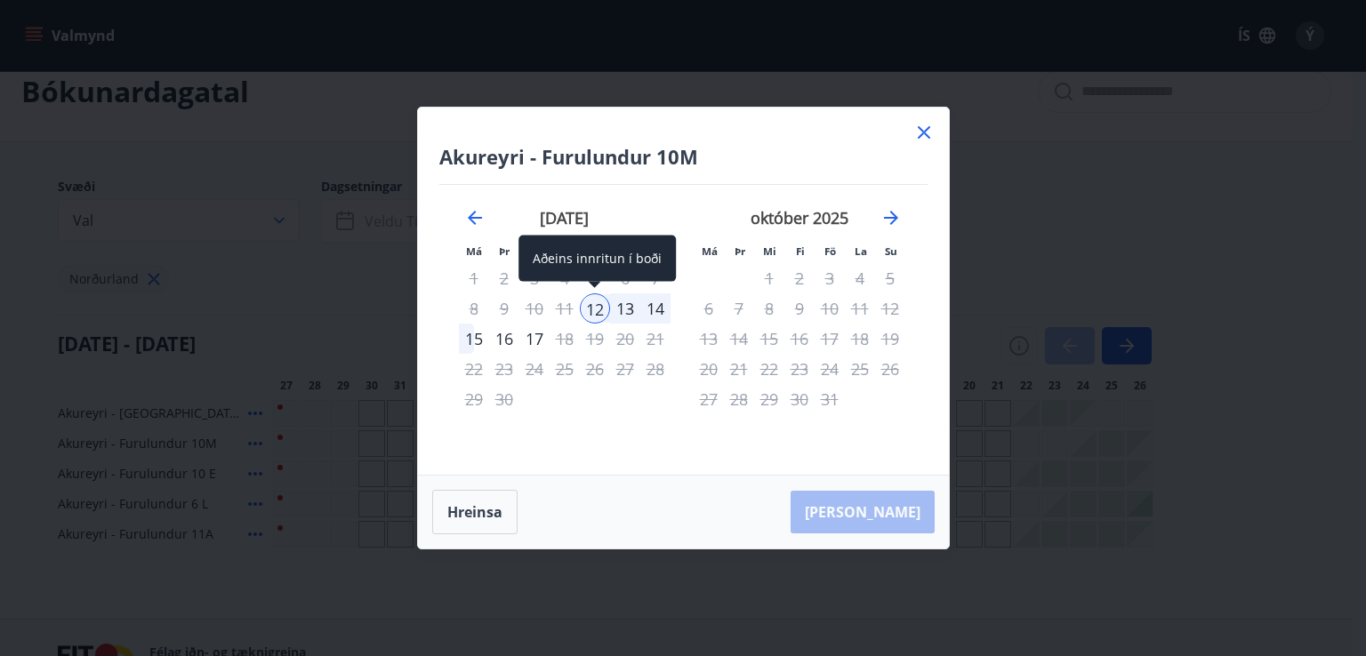
click at [592, 312] on div "12" at bounding box center [595, 308] width 30 height 30
click at [654, 303] on div "14" at bounding box center [655, 308] width 30 height 30
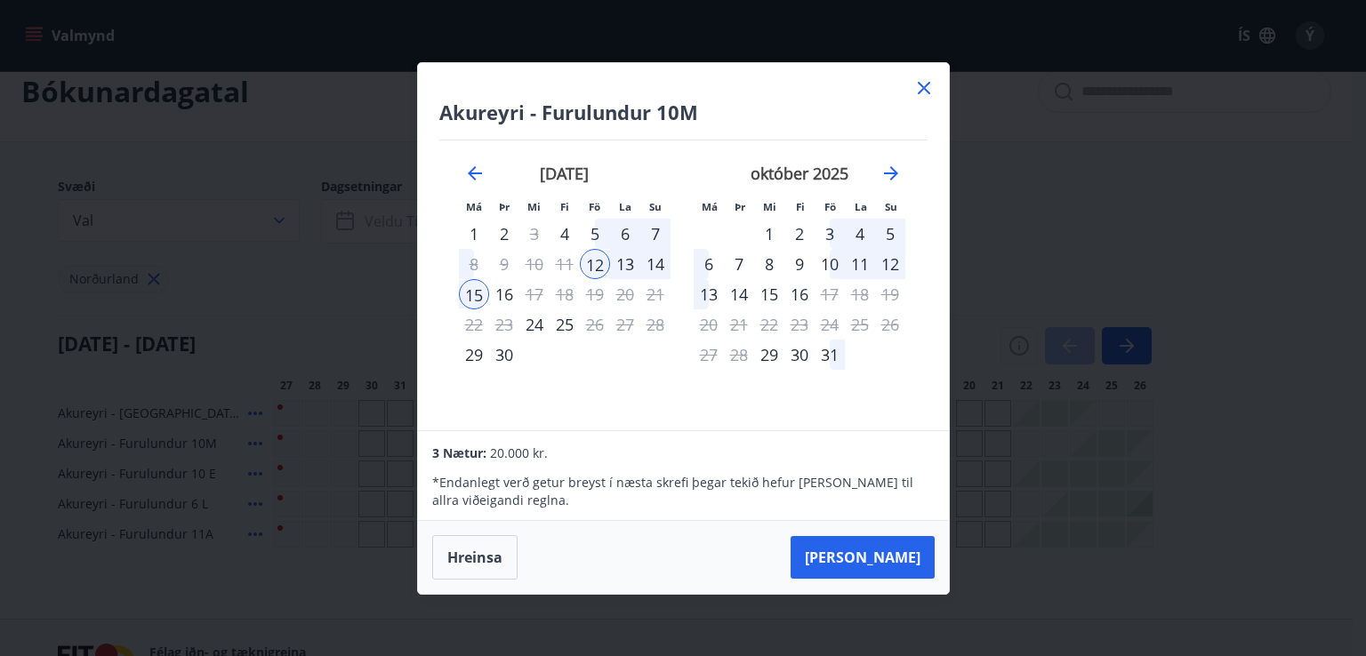
click at [659, 250] on div "14" at bounding box center [655, 264] width 30 height 30
click at [651, 262] on div "14" at bounding box center [655, 264] width 30 height 30
click at [503, 293] on div "16" at bounding box center [504, 294] width 30 height 30
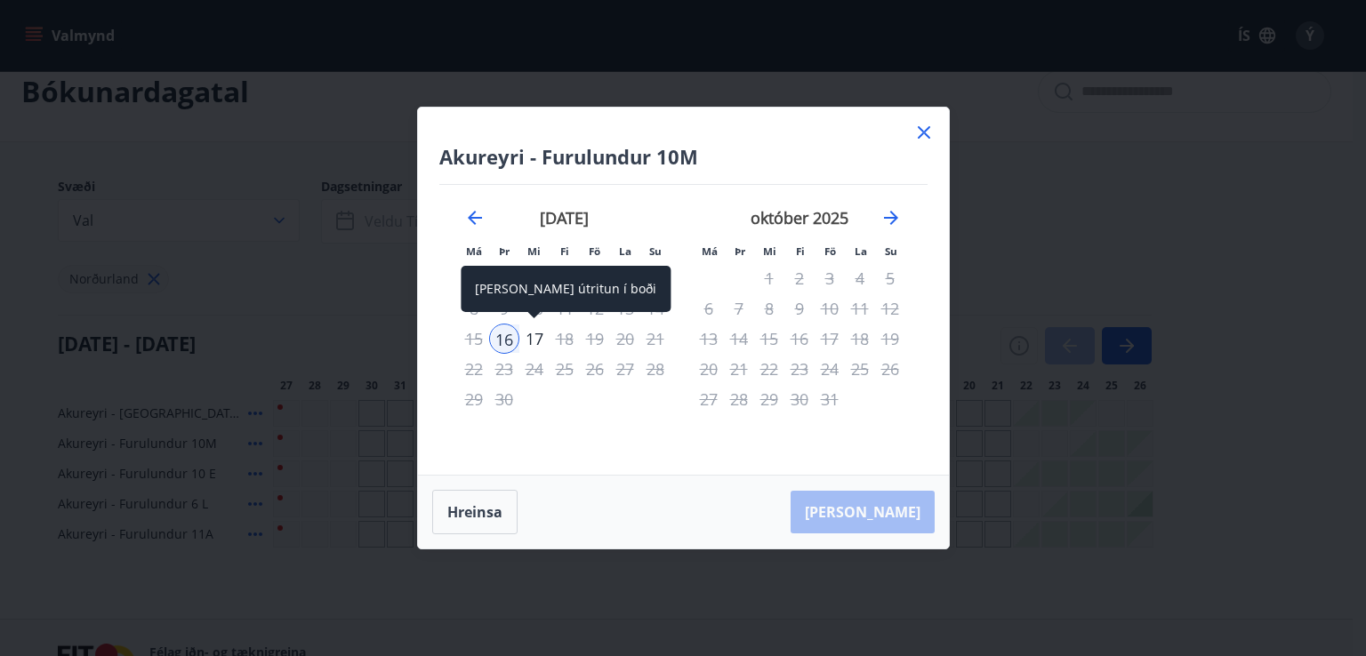
click at [535, 340] on div "17" at bounding box center [534, 339] width 30 height 30
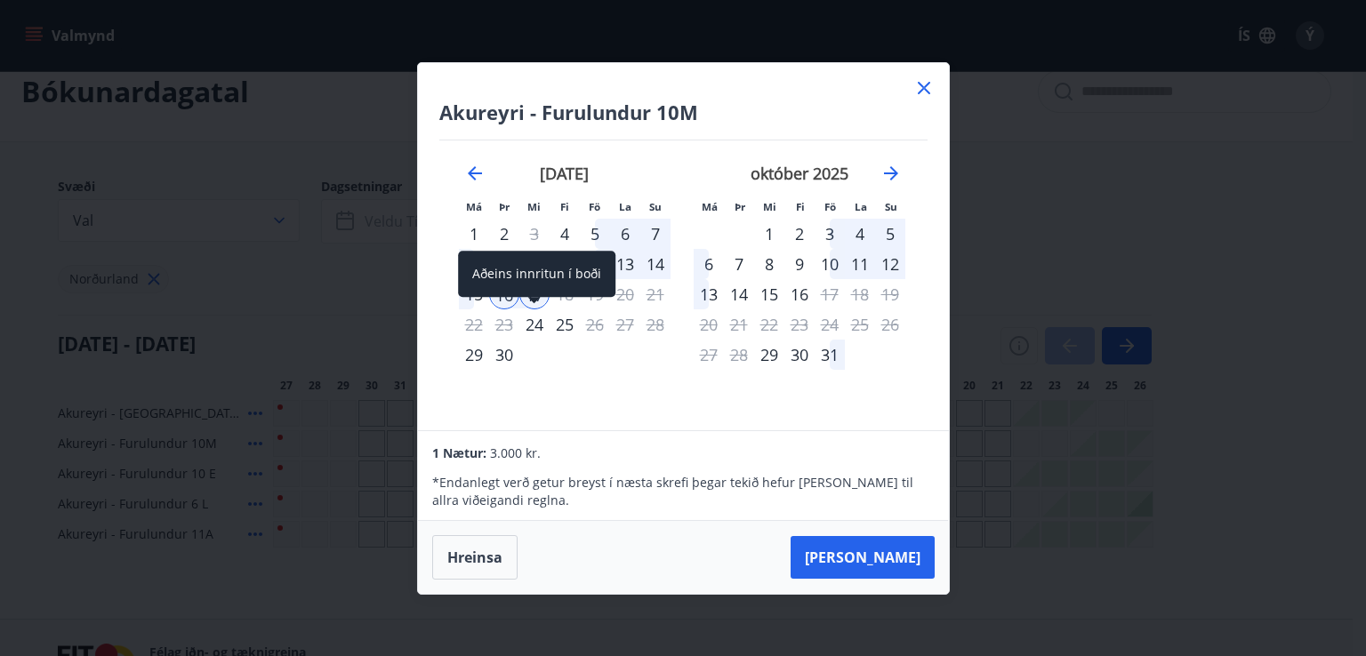
click at [501, 294] on div "Aðeins innritun í boði" at bounding box center [536, 274] width 157 height 46
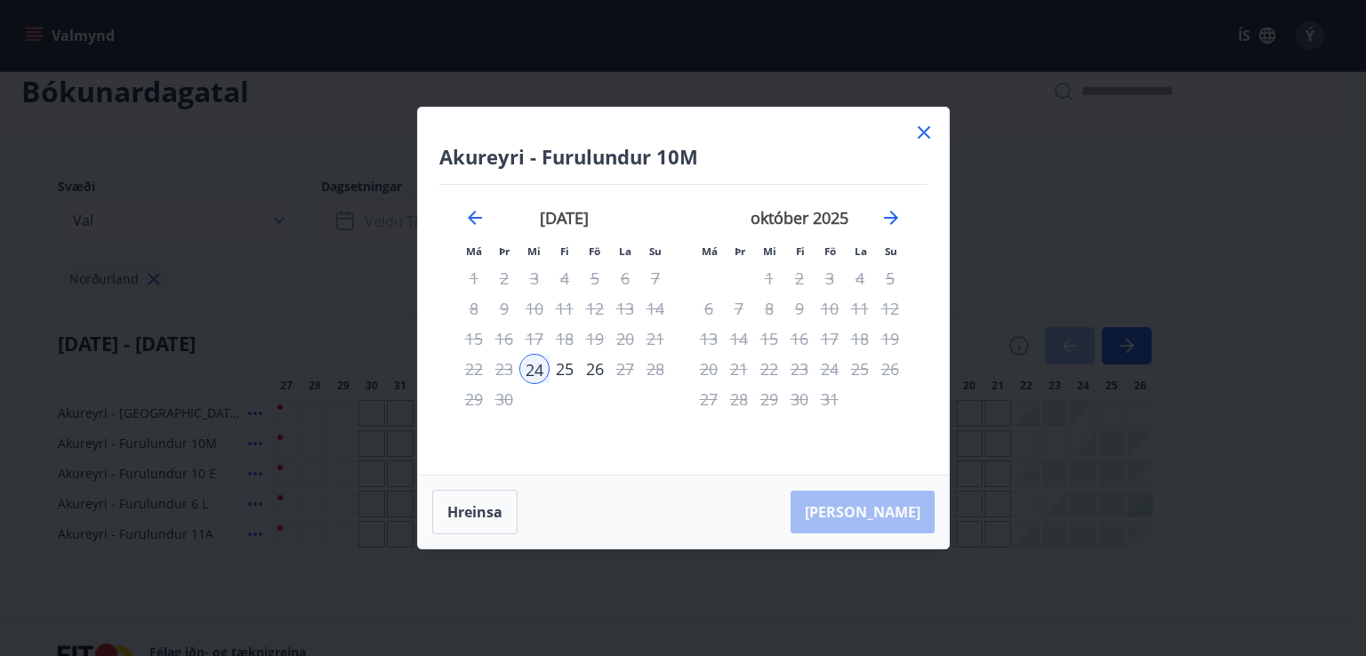
click at [918, 135] on icon at bounding box center [923, 132] width 21 height 21
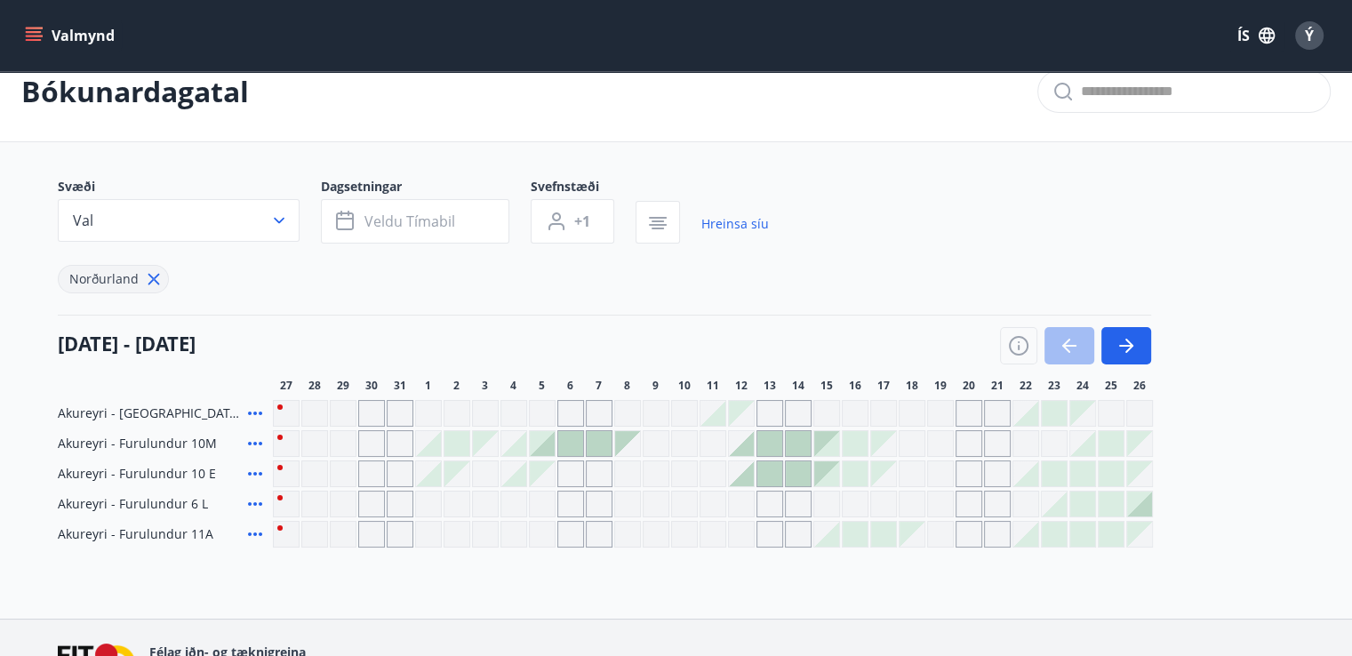
click at [796, 444] on div at bounding box center [798, 443] width 25 height 25
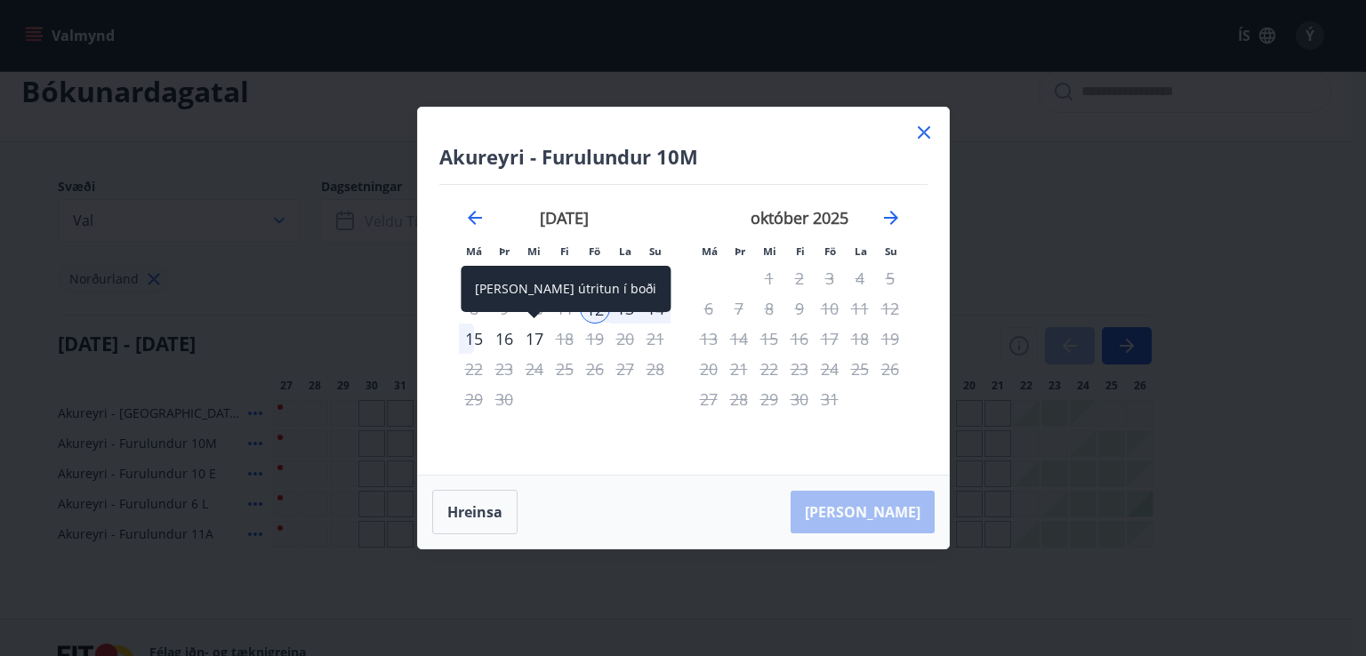
click at [534, 339] on div "17" at bounding box center [534, 339] width 30 height 30
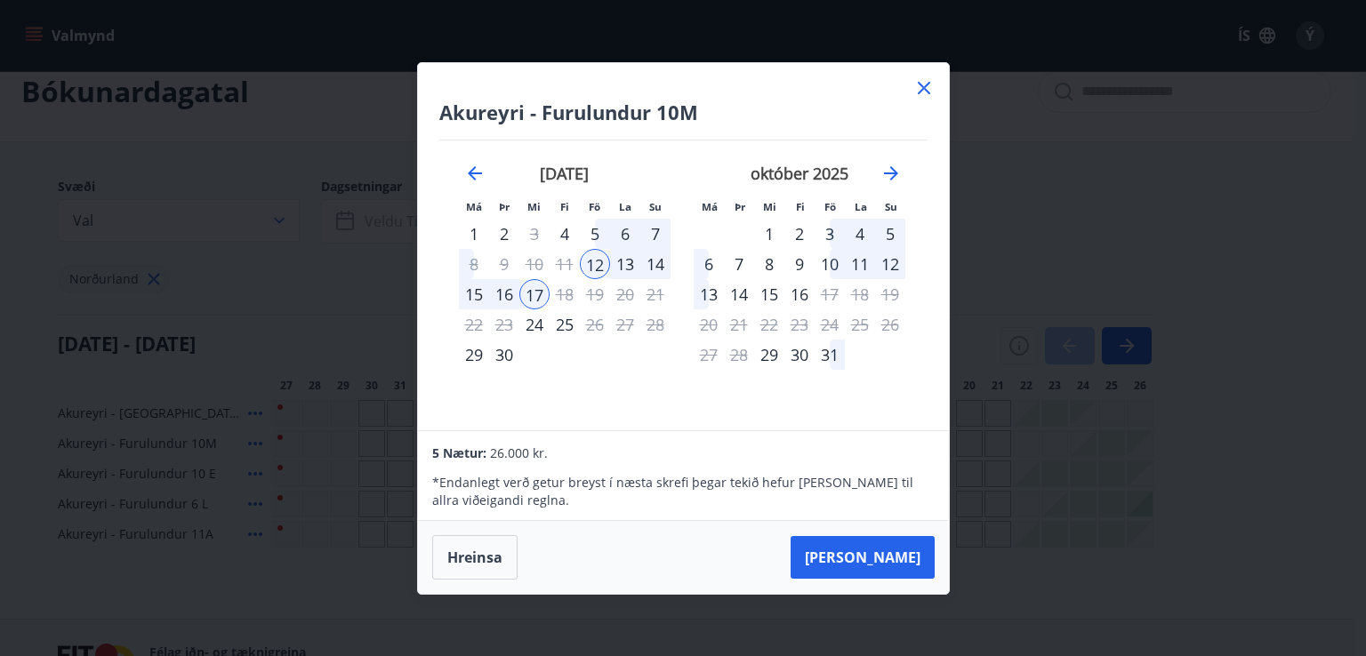
drag, startPoint x: 926, startPoint y: 86, endPoint x: 909, endPoint y: 395, distance: 309.0
click at [926, 85] on icon at bounding box center [924, 88] width 12 height 12
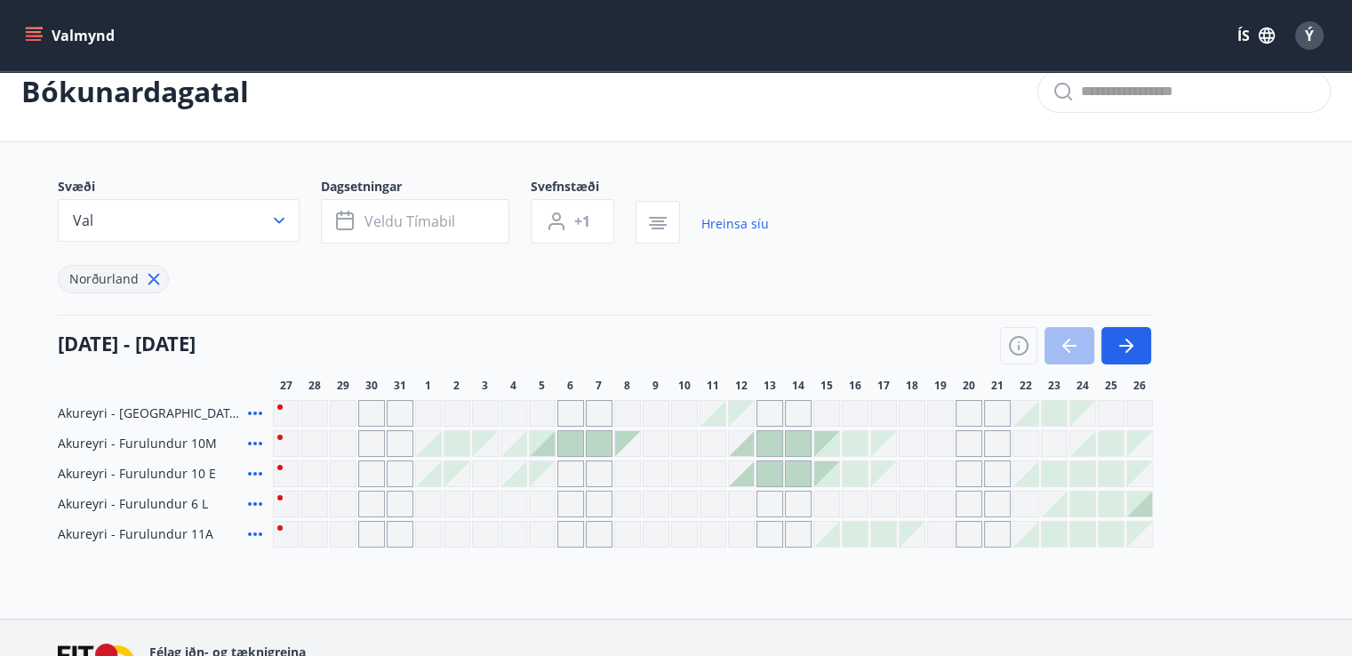
click at [746, 438] on div at bounding box center [741, 443] width 25 height 25
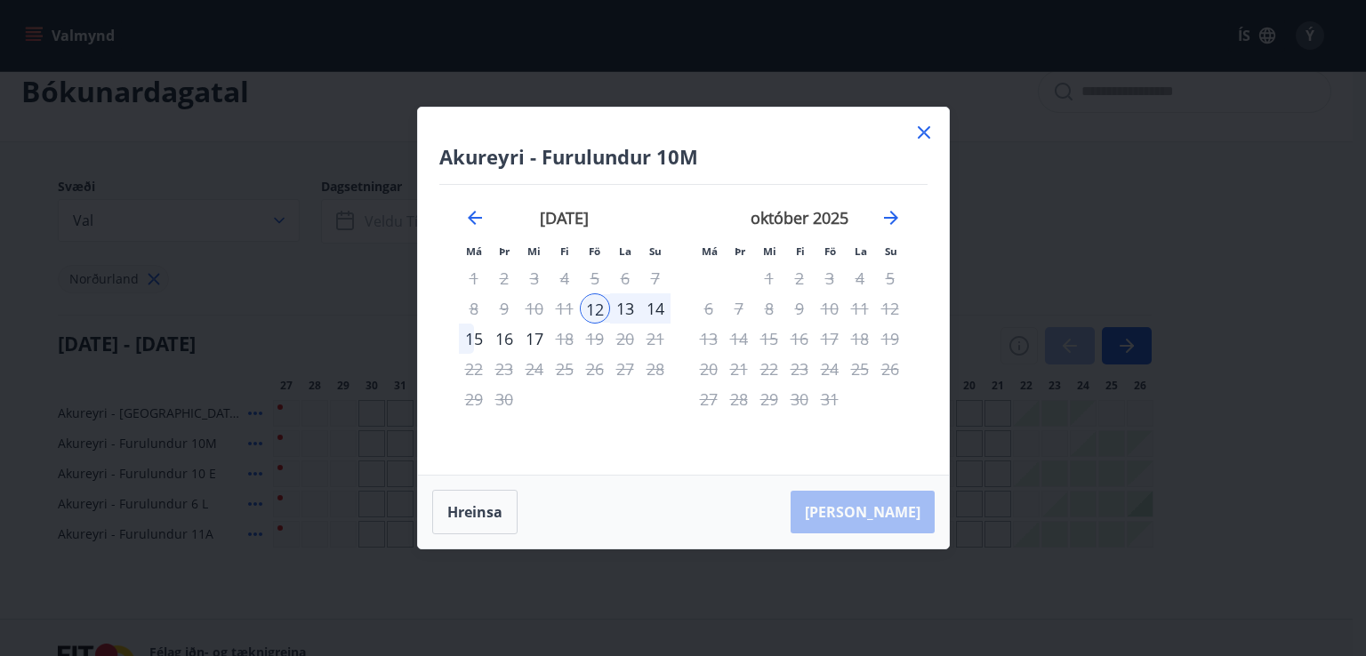
click at [925, 139] on icon at bounding box center [923, 132] width 21 height 21
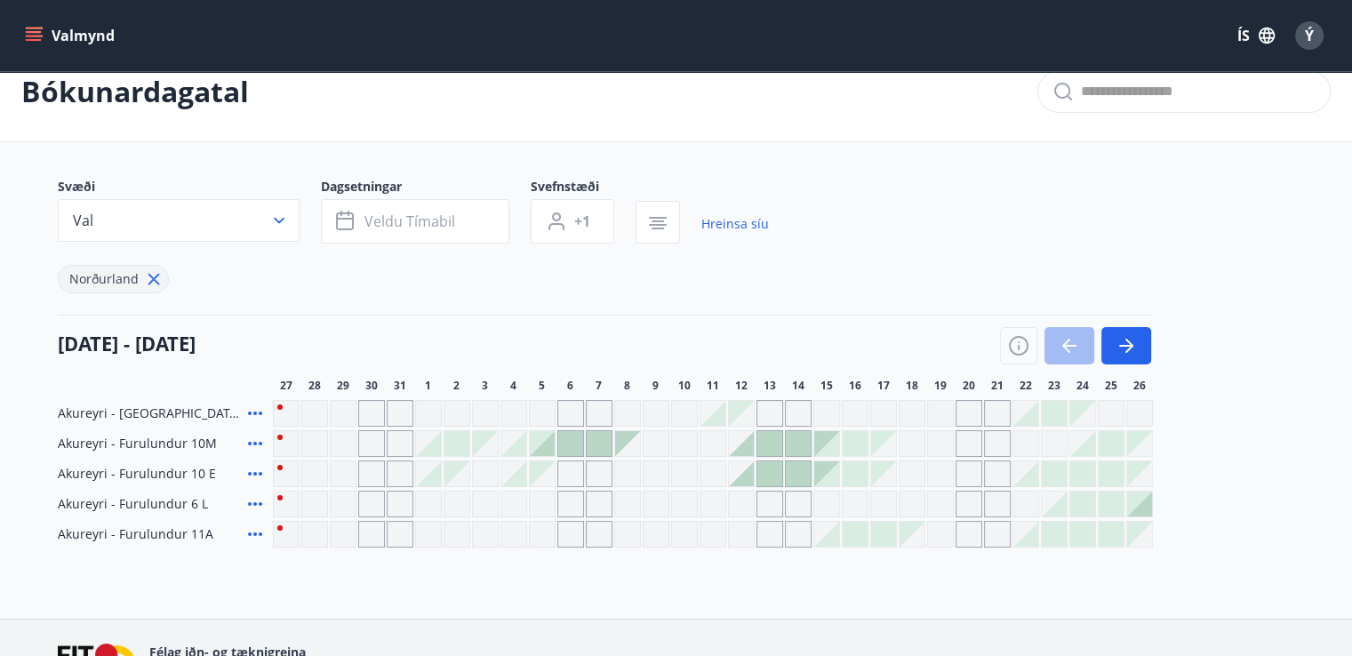
click at [910, 442] on div "Gráir dagar eru ekki bókanlegir" at bounding box center [912, 443] width 27 height 27
click at [938, 442] on div "Gráir dagar eru ekki bókanlegir" at bounding box center [940, 443] width 27 height 27
click at [974, 443] on div "Gráir dagar eru ekki bókanlegir" at bounding box center [969, 443] width 27 height 27
click at [1029, 445] on div "Gráir dagar eru ekki bókanlegir" at bounding box center [1026, 443] width 27 height 27
click at [245, 220] on button "Val" at bounding box center [179, 220] width 242 height 43
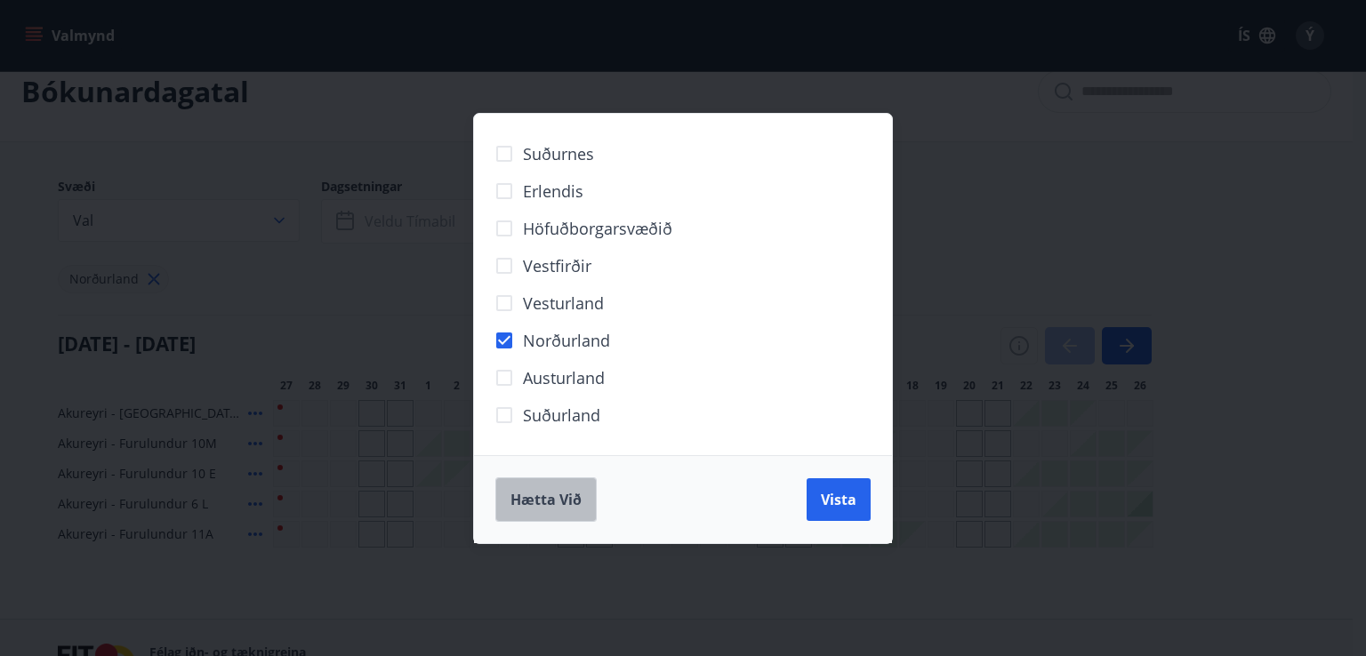
click at [580, 493] on button "Hætta við" at bounding box center [545, 499] width 101 height 44
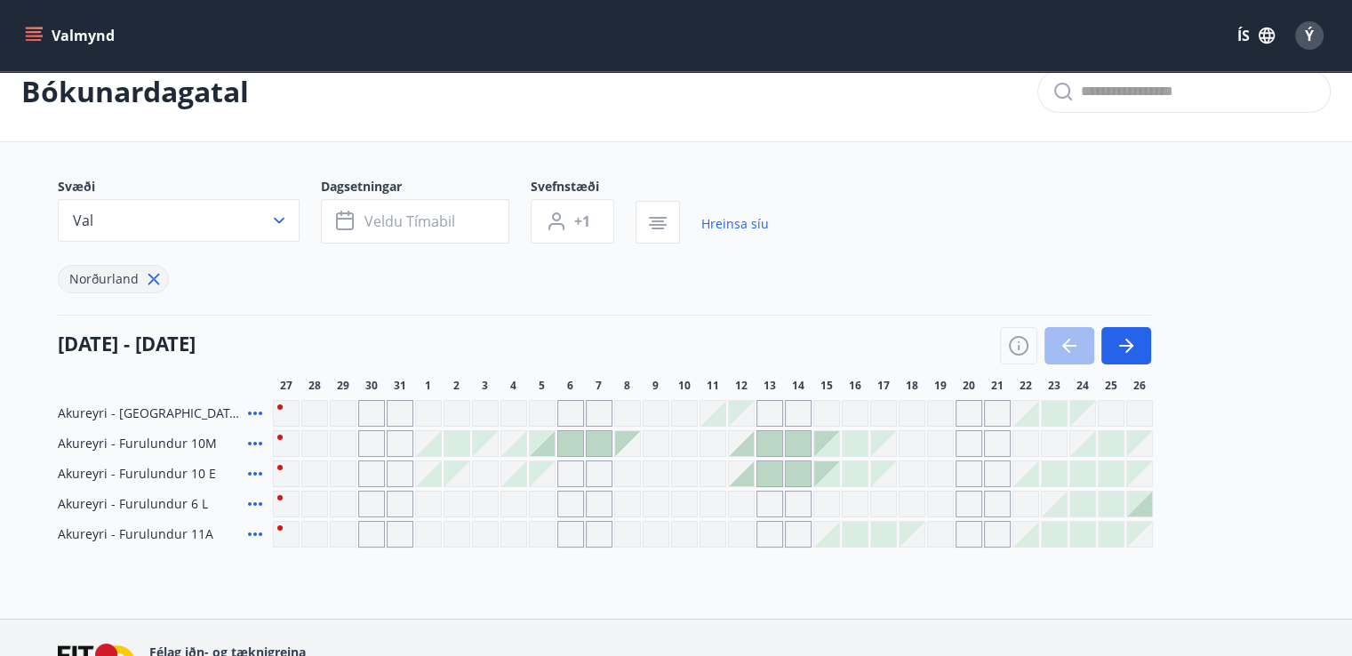
click at [797, 477] on div at bounding box center [798, 473] width 25 height 25
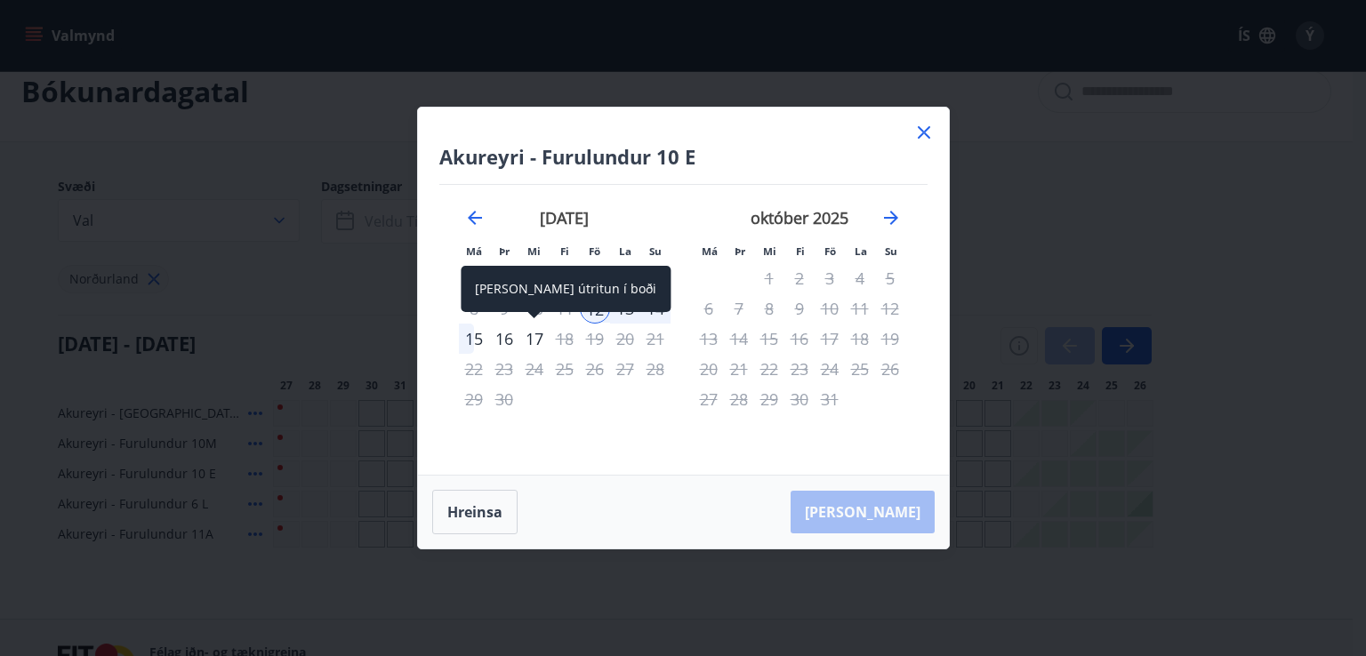
click at [532, 333] on div "17" at bounding box center [534, 339] width 30 height 30
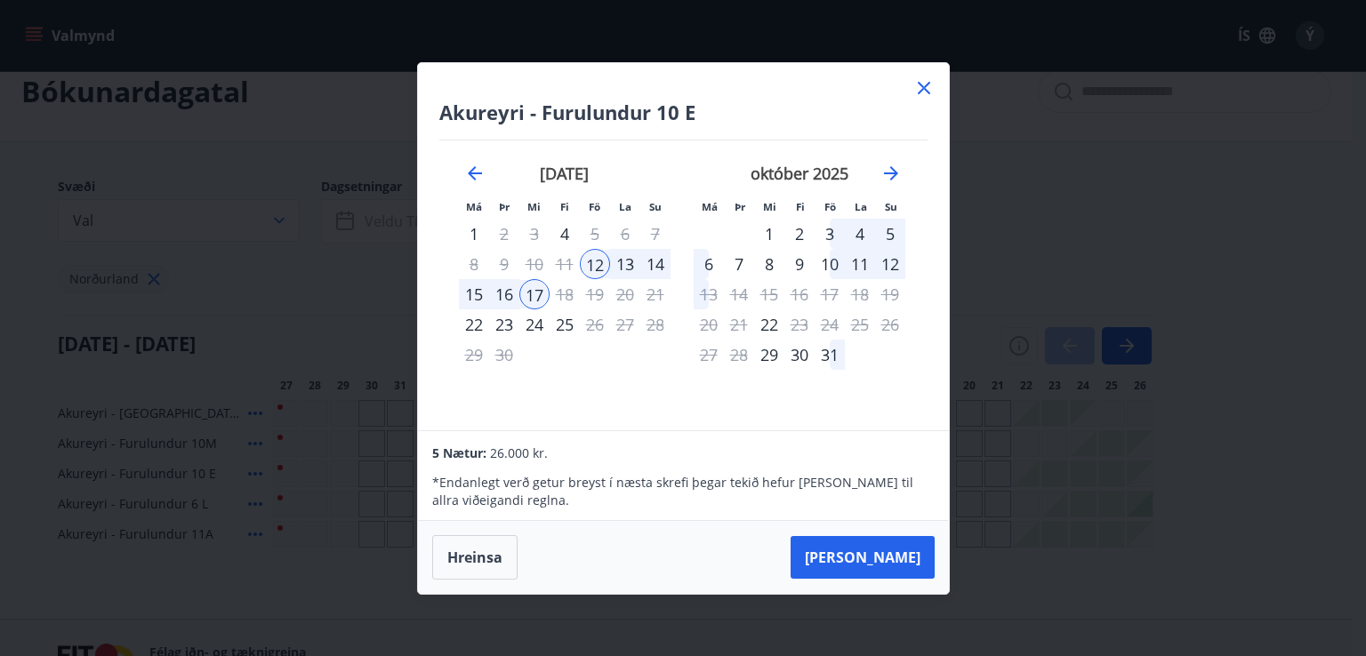
drag, startPoint x: 921, startPoint y: 92, endPoint x: 854, endPoint y: 73, distance: 70.1
click at [921, 92] on icon at bounding box center [923, 87] width 21 height 21
